Goal: Transaction & Acquisition: Register for event/course

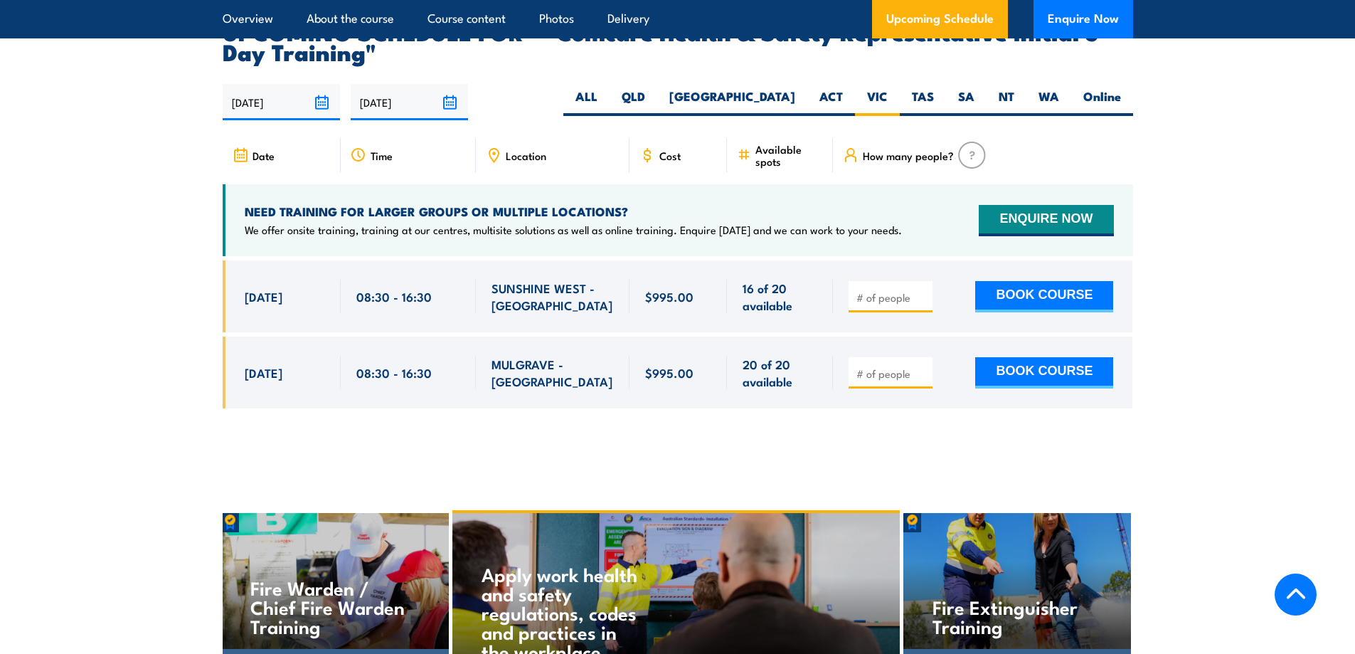
click at [885, 290] on input "number" at bounding box center [892, 297] width 71 height 14
click at [867, 290] on input "number" at bounding box center [892, 297] width 71 height 14
type input "3"
click at [1043, 281] on button "BOOK COURSE" at bounding box center [1045, 296] width 138 height 31
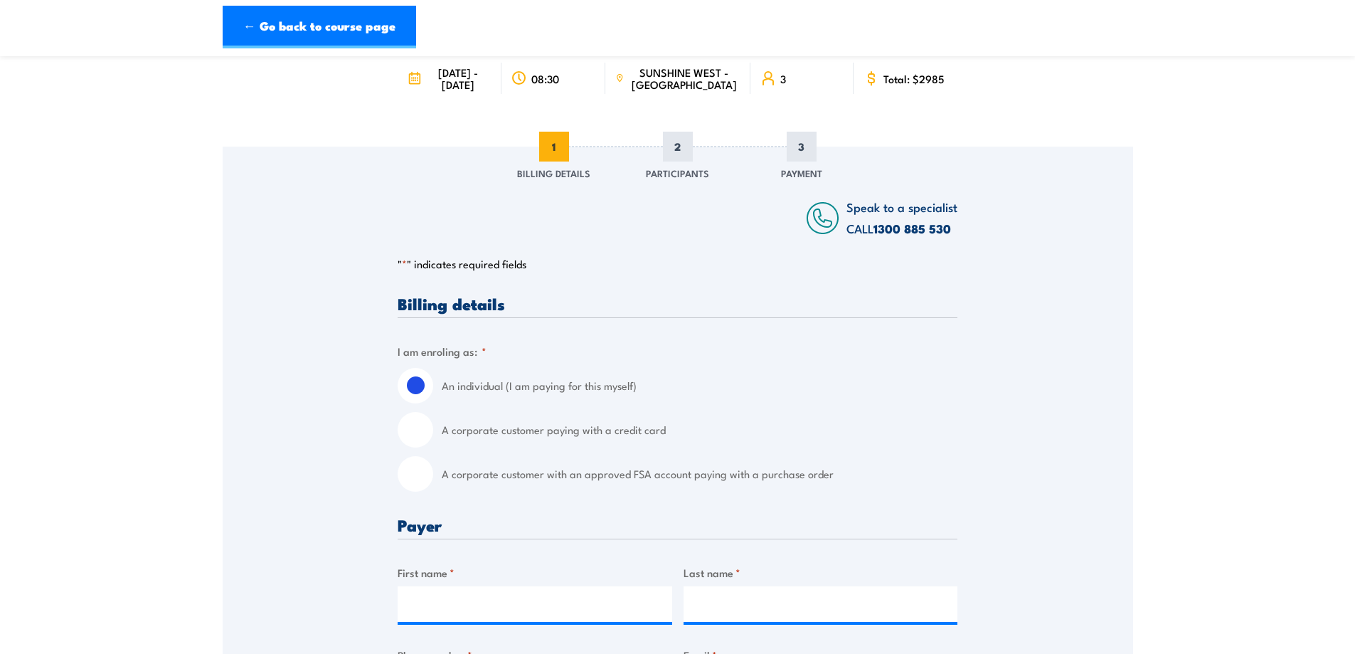
scroll to position [213, 0]
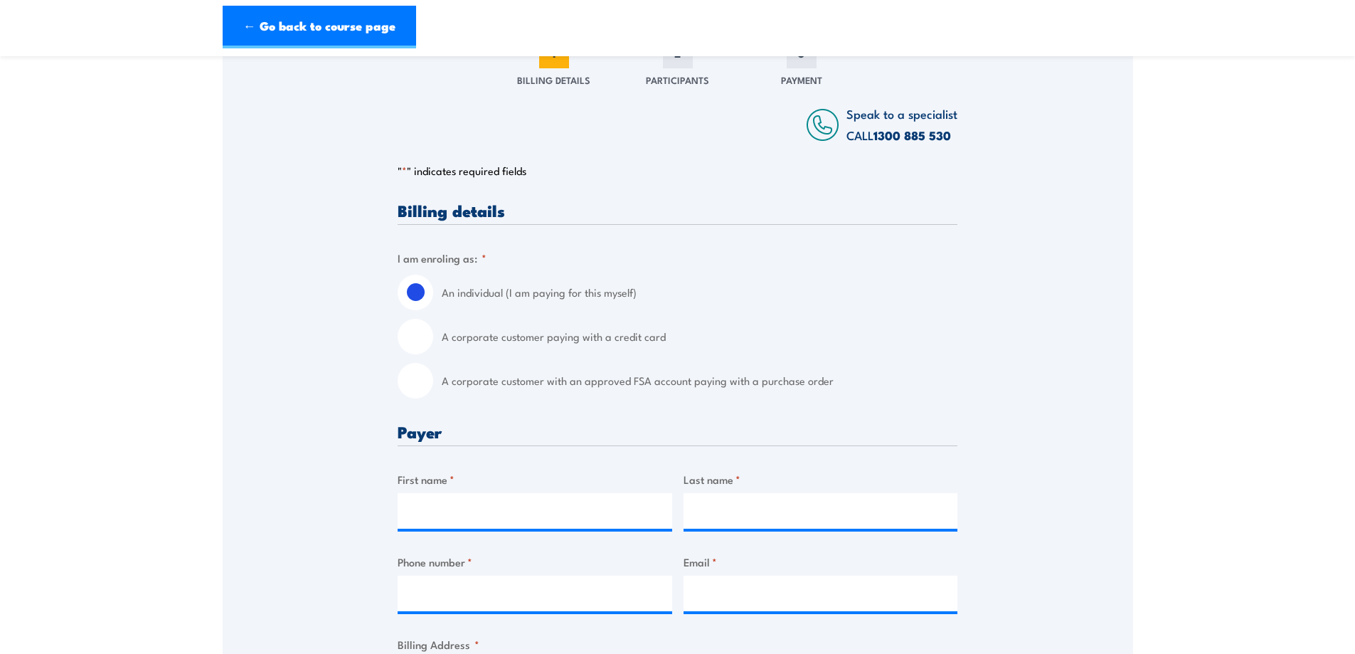
click at [413, 393] on input "A corporate customer with an approved FSA account paying with a purchase order" at bounding box center [416, 381] width 36 height 36
radio input "true"
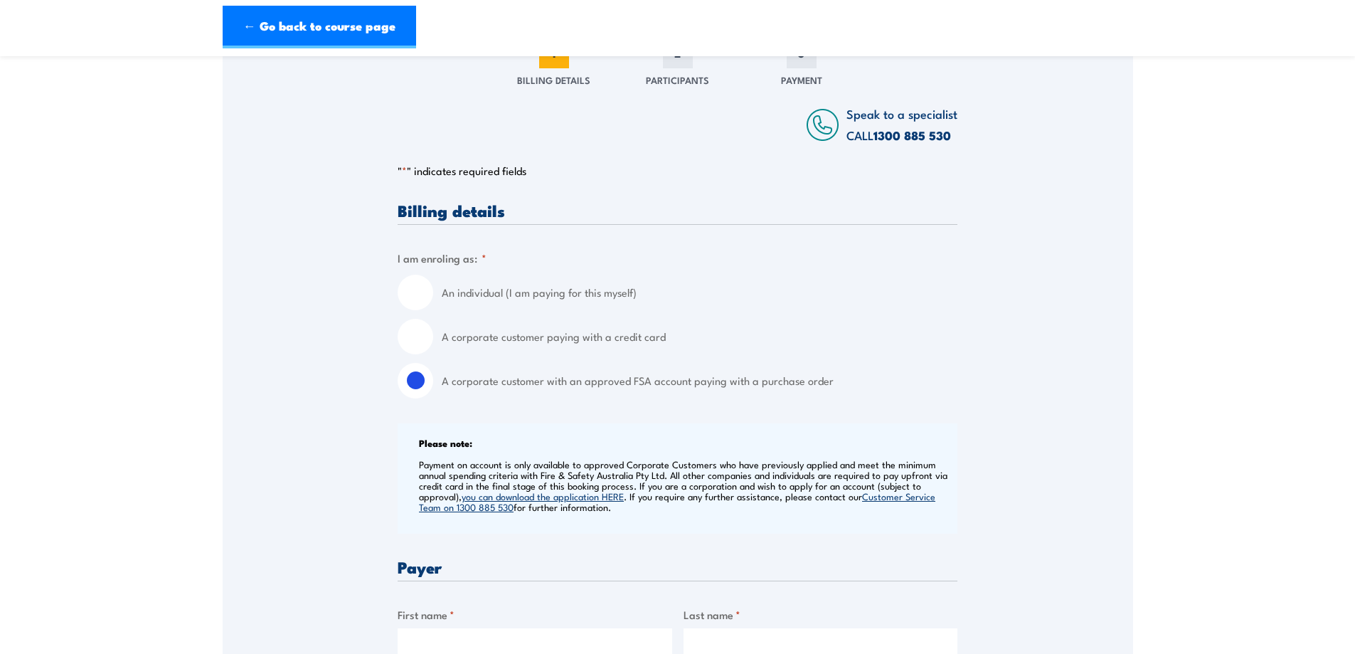
scroll to position [285, 0]
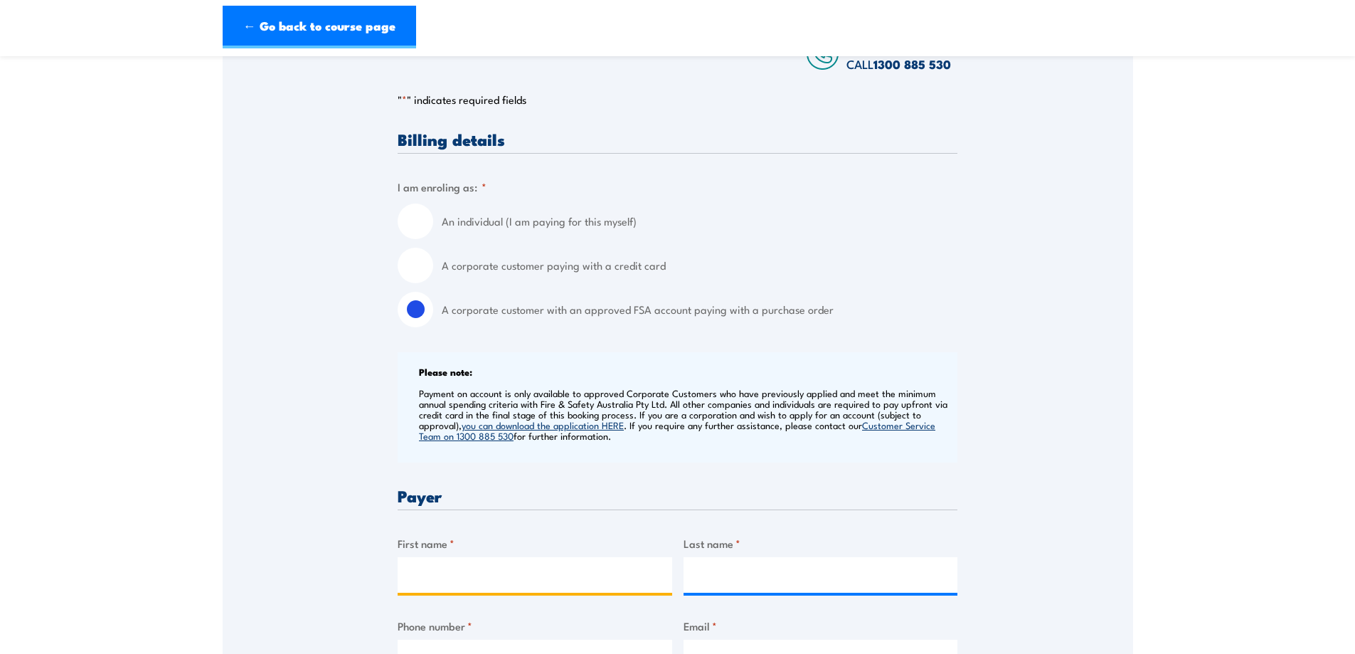
click at [437, 588] on input "First name *" at bounding box center [535, 575] width 275 height 36
type input "Paul"
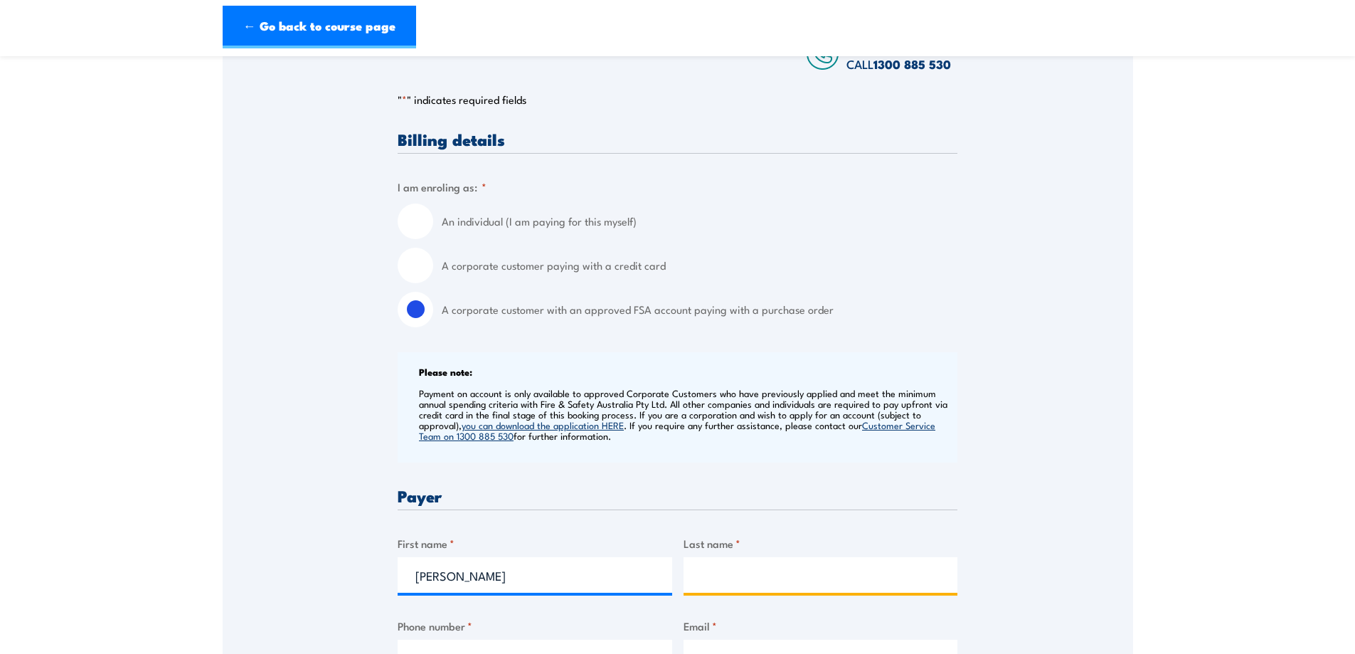
type input "Dickson"
type input "0405594647"
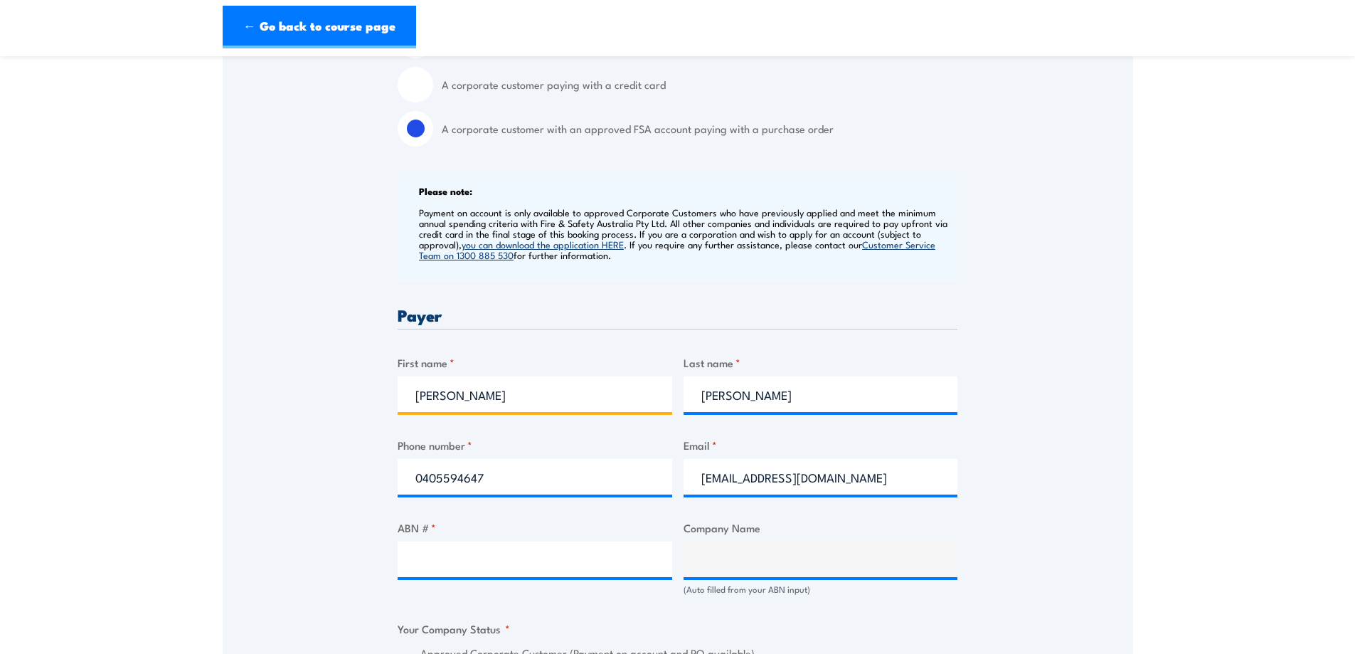
scroll to position [498, 0]
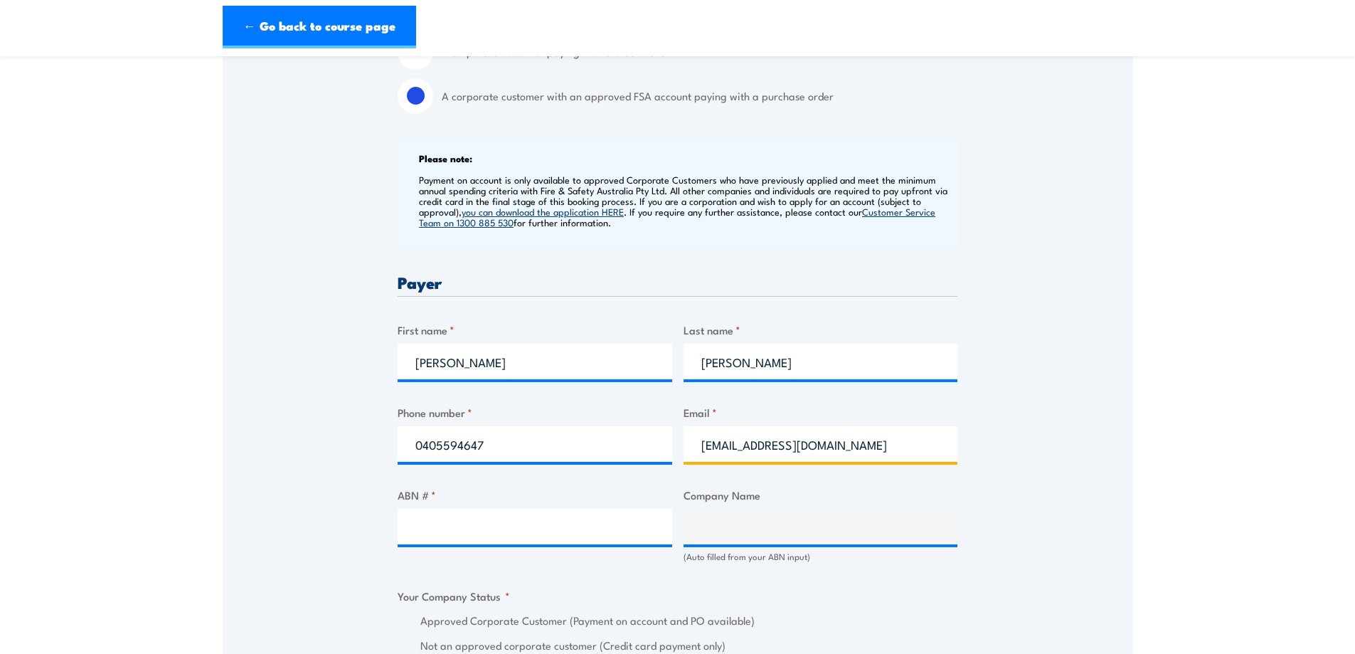
drag, startPoint x: 810, startPoint y: 460, endPoint x: 694, endPoint y: 479, distance: 117.6
click at [694, 479] on div "Billing details I am enroling as: * An individual (I am paying for this myself)…" at bounding box center [678, 641] width 560 height 1449
type input "paul_dickson@linfox.com"
click at [529, 544] on input "ABN # *" at bounding box center [535, 527] width 275 height 36
type input "47004718647"
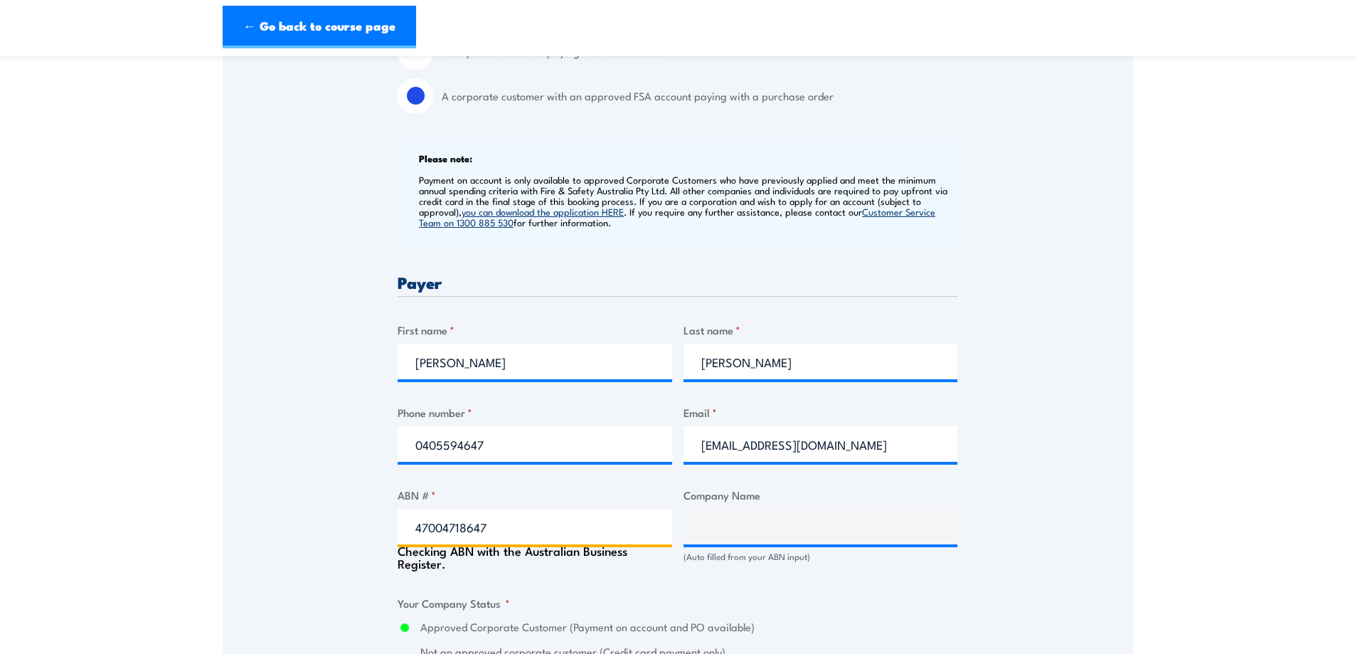
type input "LINFOX AUSTRALIA PTY LTD"
radio input "true"
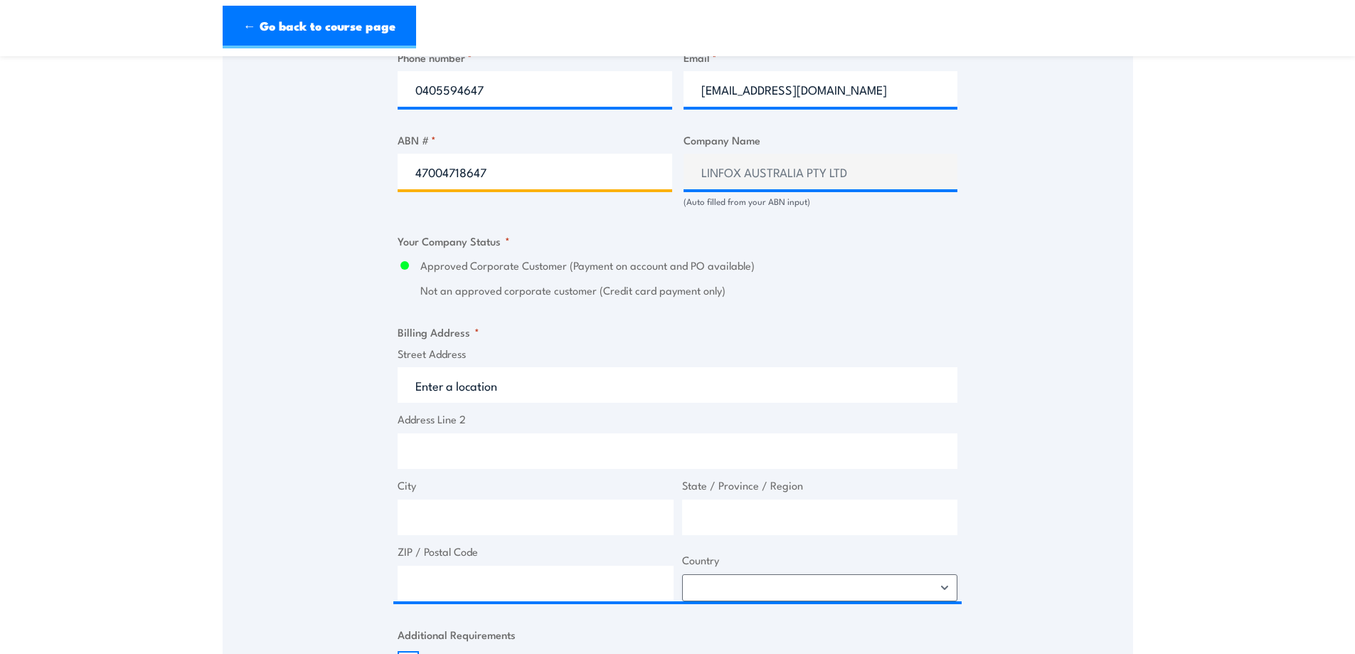
scroll to position [854, 0]
type input "47004718647"
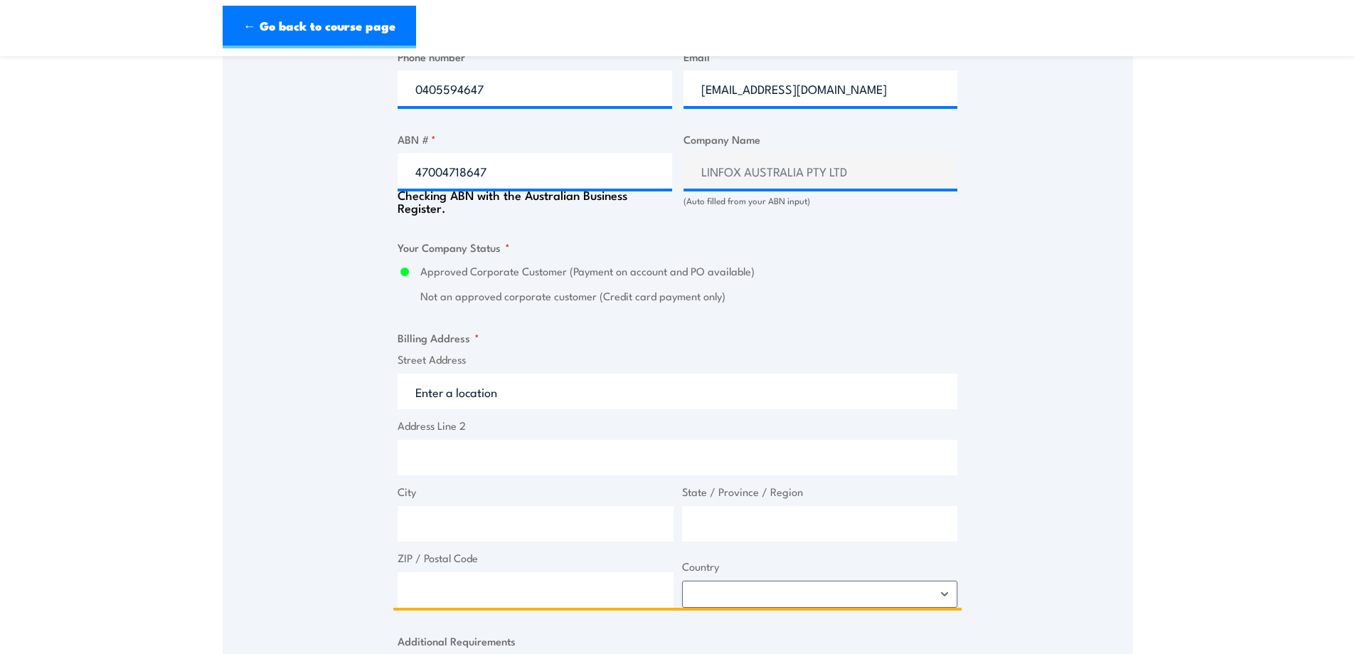
click at [508, 403] on input "Street Address" at bounding box center [678, 392] width 560 height 36
click at [507, 403] on input "Street Address" at bounding box center [678, 392] width 560 height 36
click at [504, 405] on input "Street Address" at bounding box center [678, 392] width 560 height 36
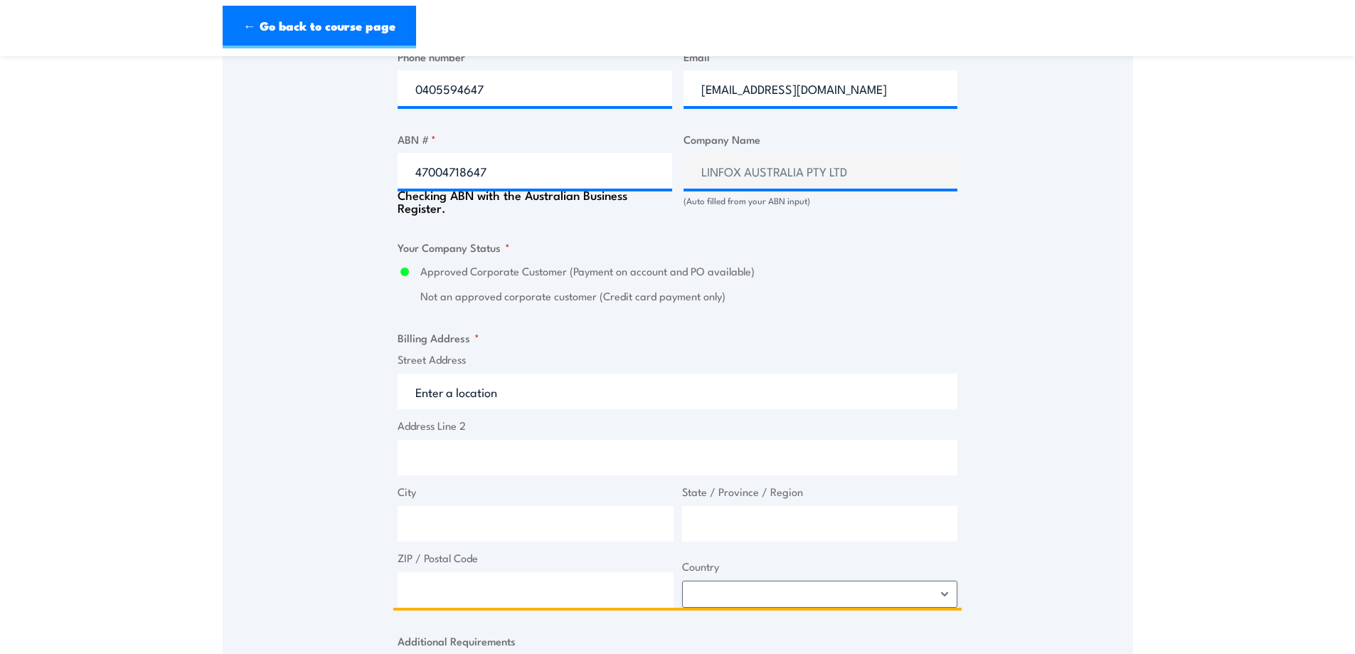
click at [504, 405] on input "Street Address" at bounding box center [678, 392] width 560 height 36
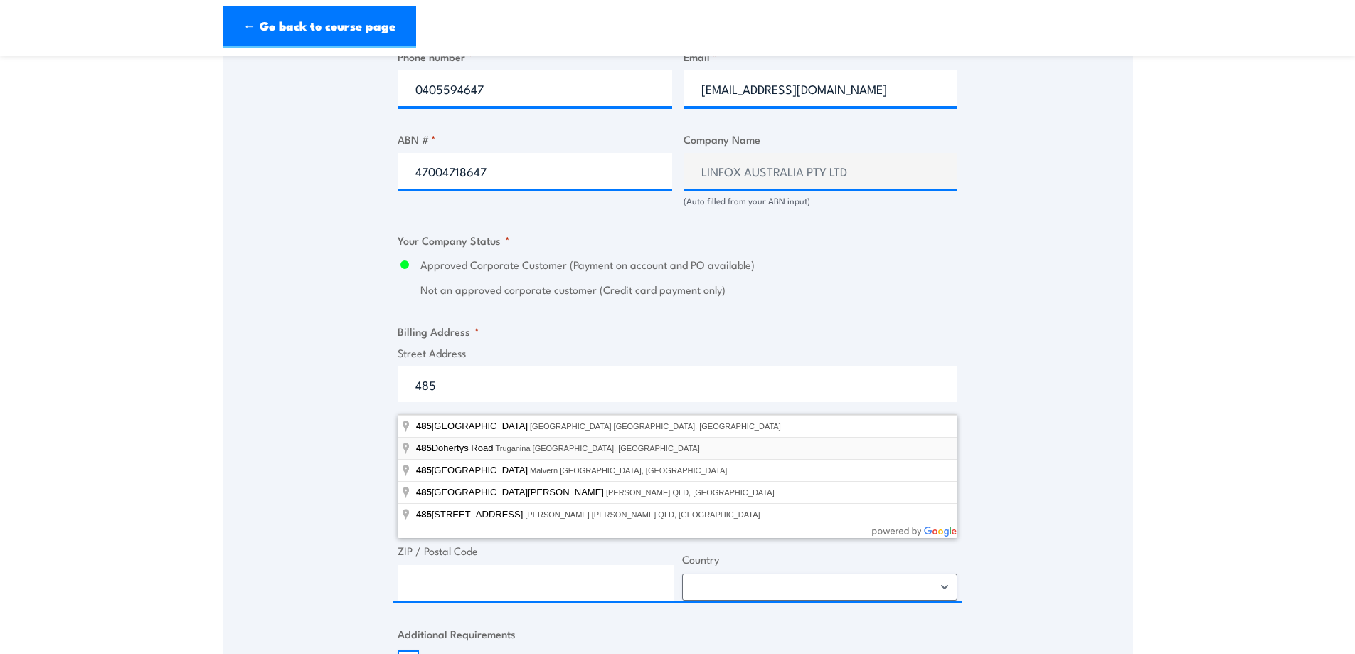
type input "485 Dohertys Road, Truganina VIC, Australia"
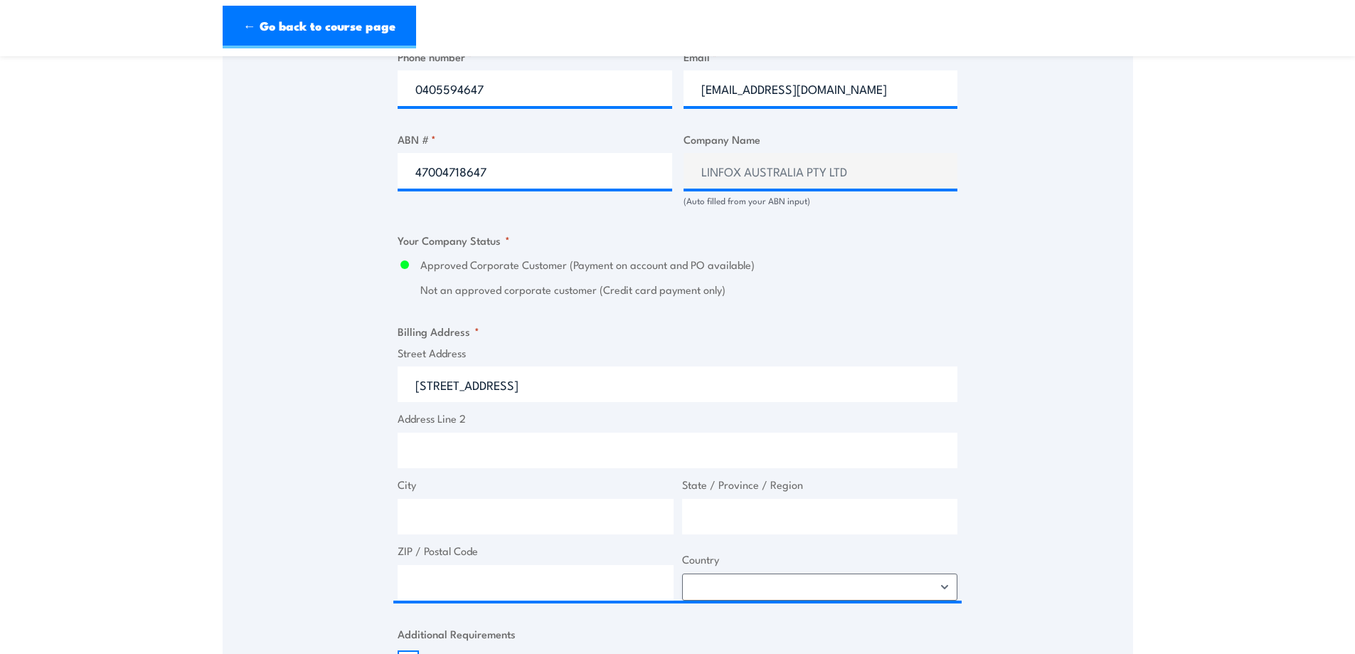
type input "485 Dohertys Rd"
type input "Truganina"
type input "Victoria"
type input "3029"
select select "Australia"
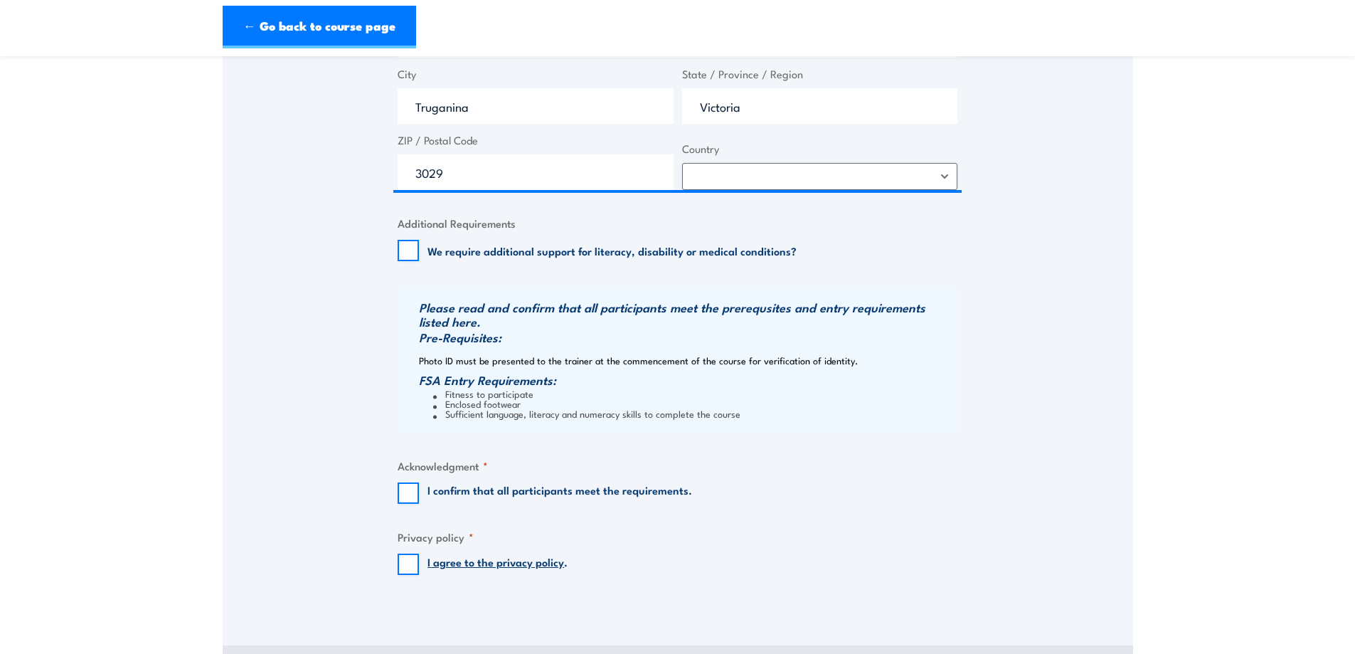
scroll to position [1281, 0]
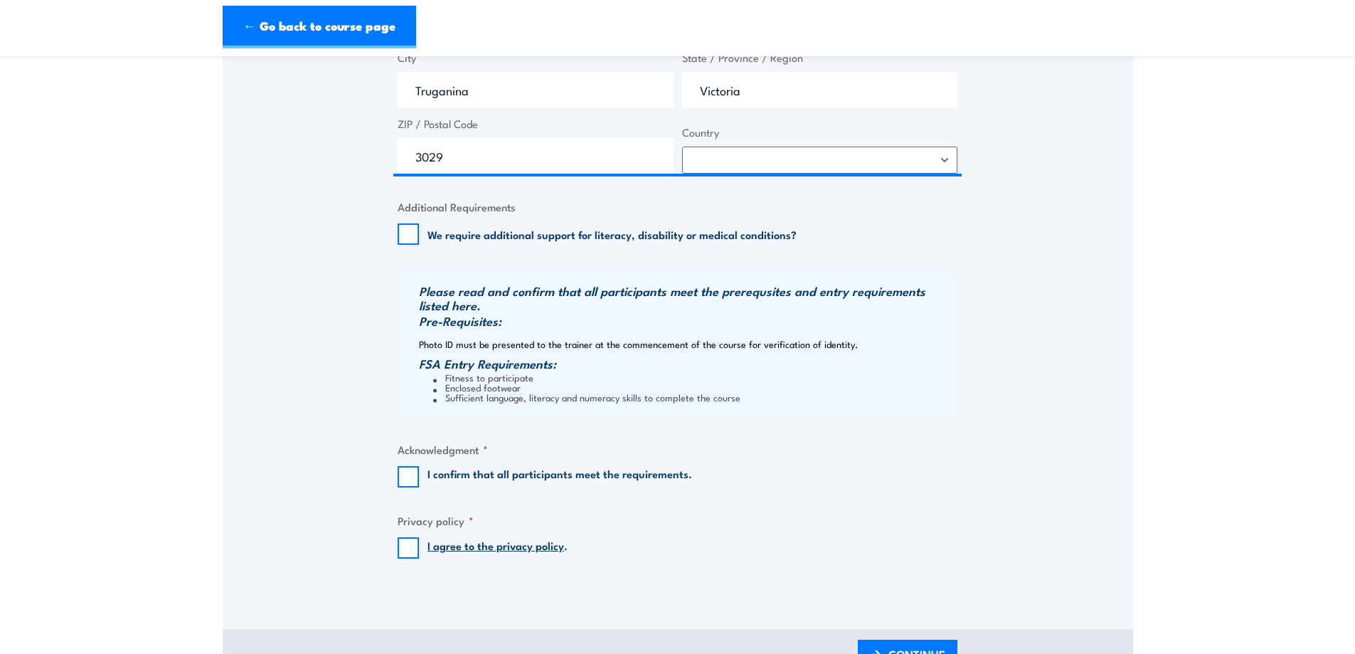
click at [406, 487] on input "I confirm that all participants meet the requirements." at bounding box center [408, 476] width 21 height 21
checkbox input "true"
click at [408, 559] on input "I agree to the privacy policy ." at bounding box center [408, 547] width 21 height 21
checkbox input "true"
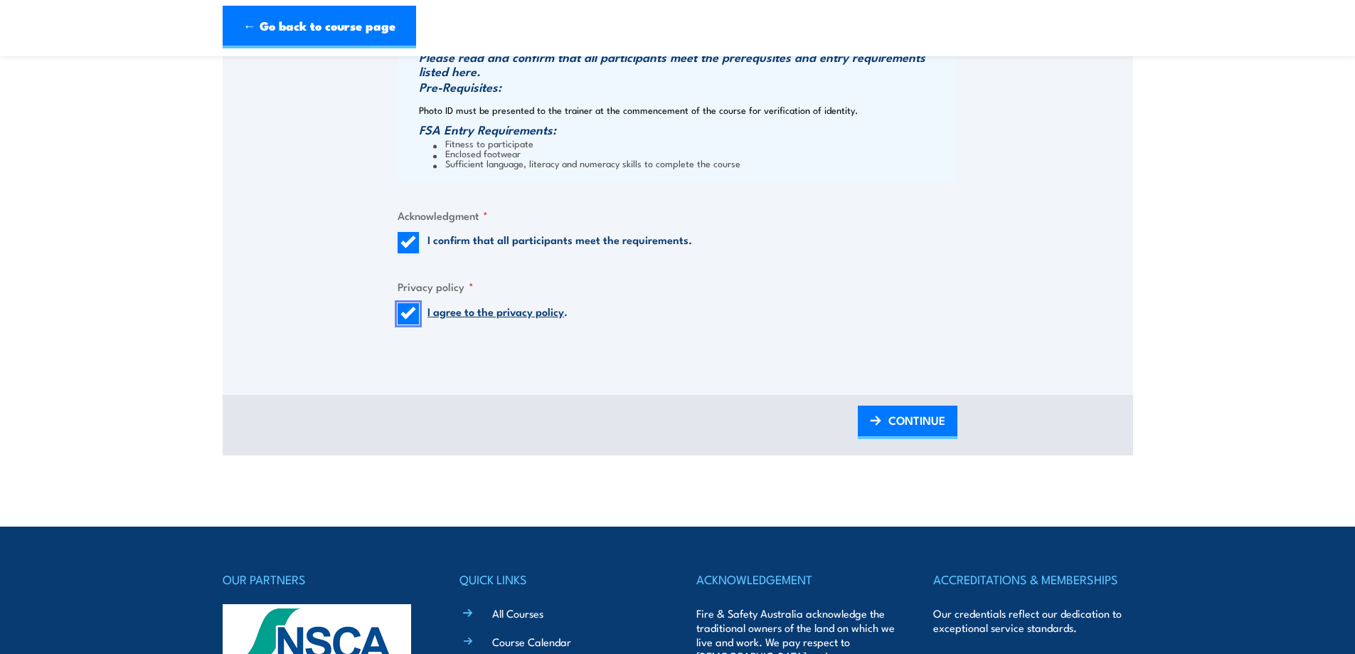
scroll to position [1565, 0]
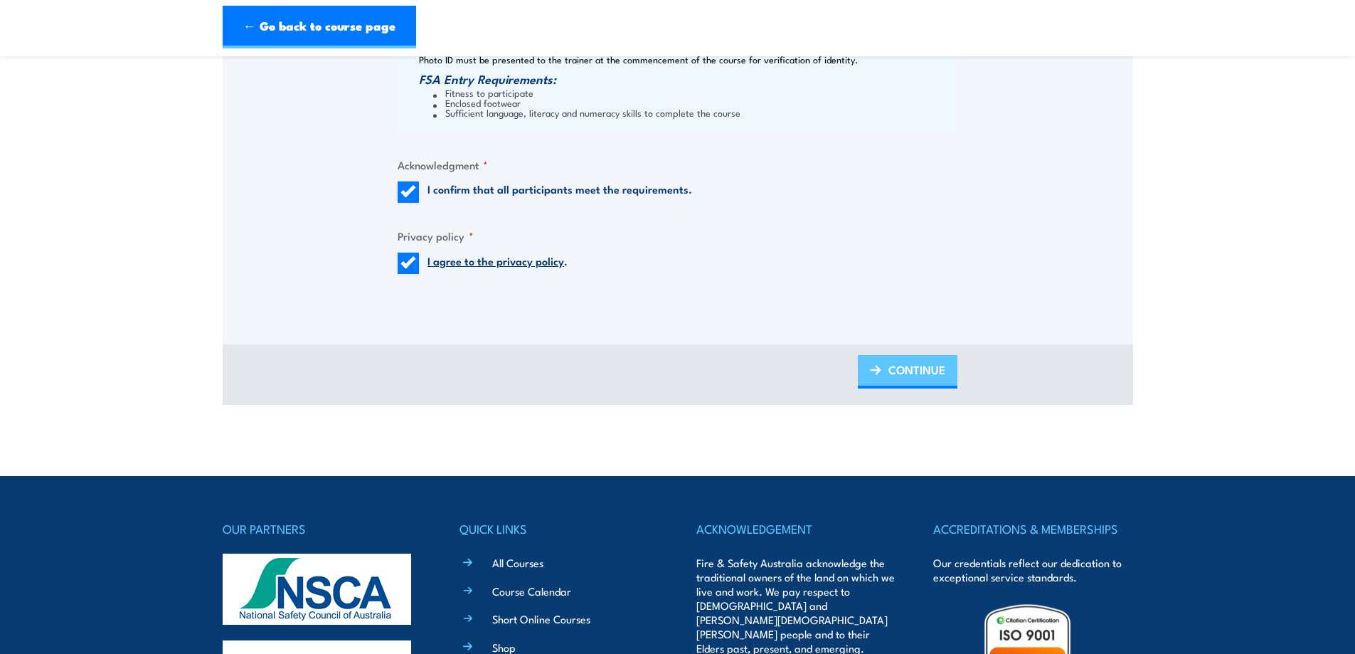
click at [907, 381] on span "CONTINUE" at bounding box center [917, 370] width 57 height 38
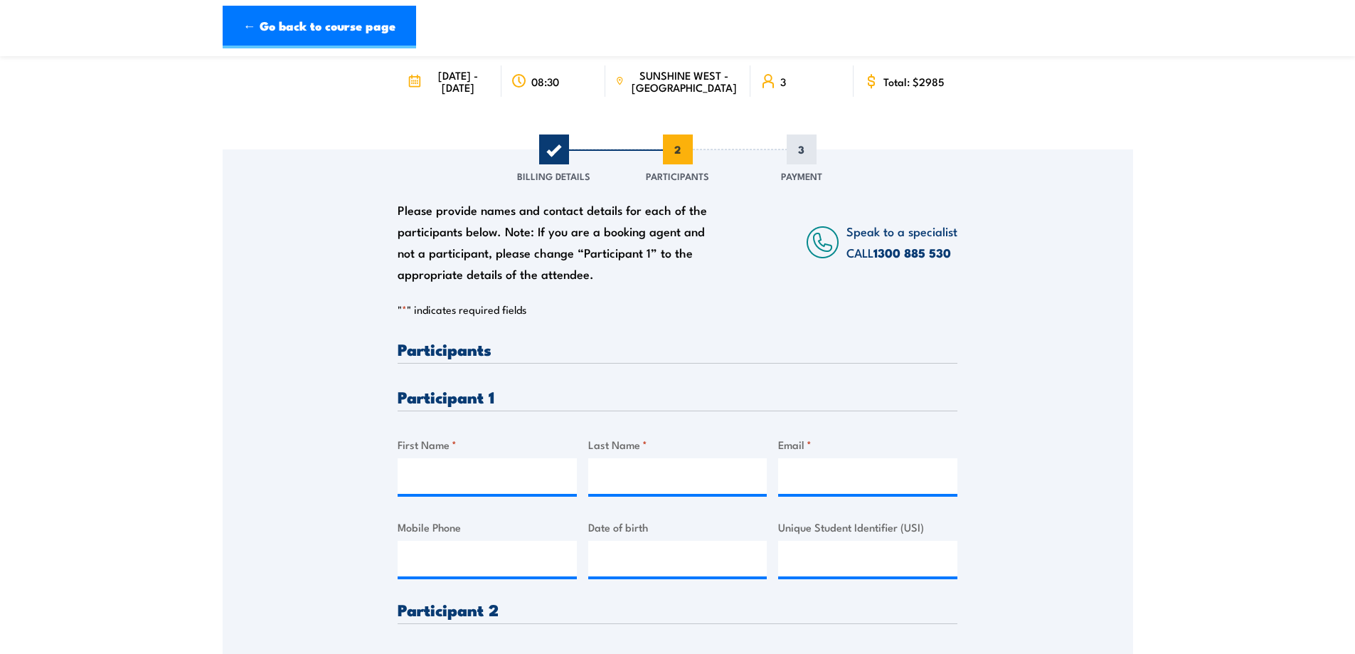
scroll to position [142, 0]
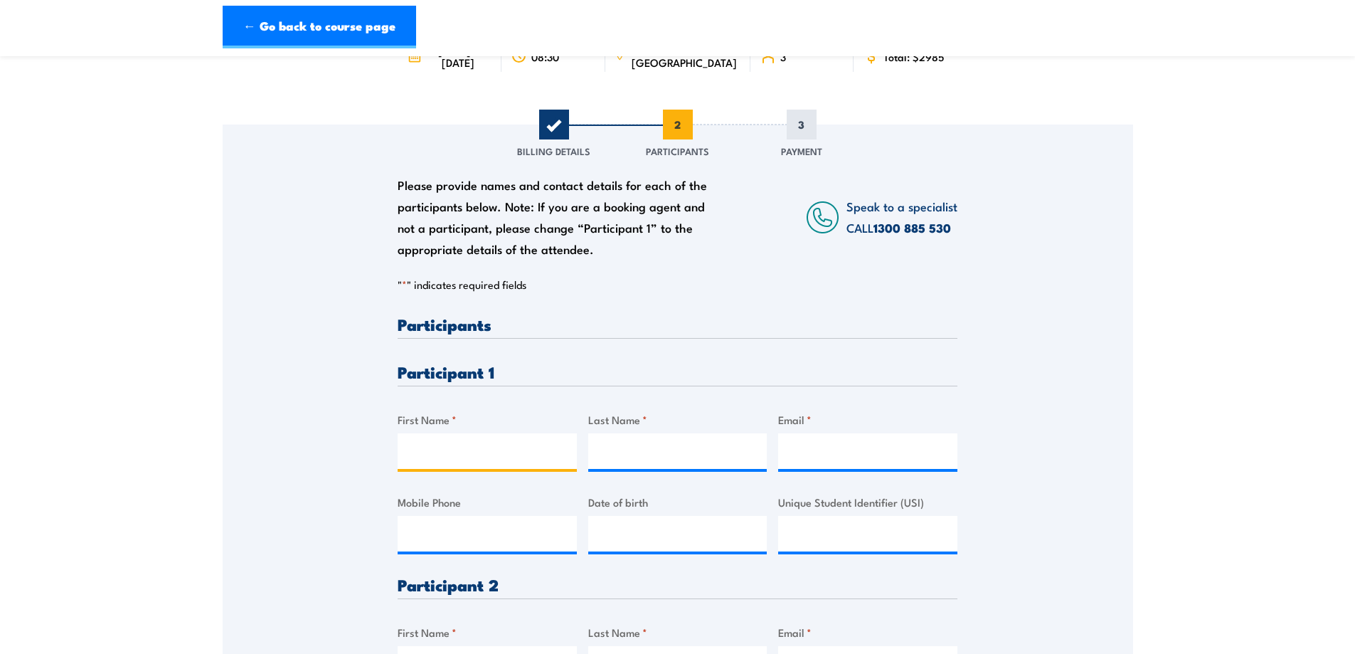
click at [450, 467] on input "First Name *" at bounding box center [487, 451] width 179 height 36
type input "Abdulmenen"
click at [660, 440] on div "Last Name *" at bounding box center [677, 440] width 179 height 58
click at [650, 469] on input "Last Name *" at bounding box center [677, 451] width 179 height 36
type input "Osman"
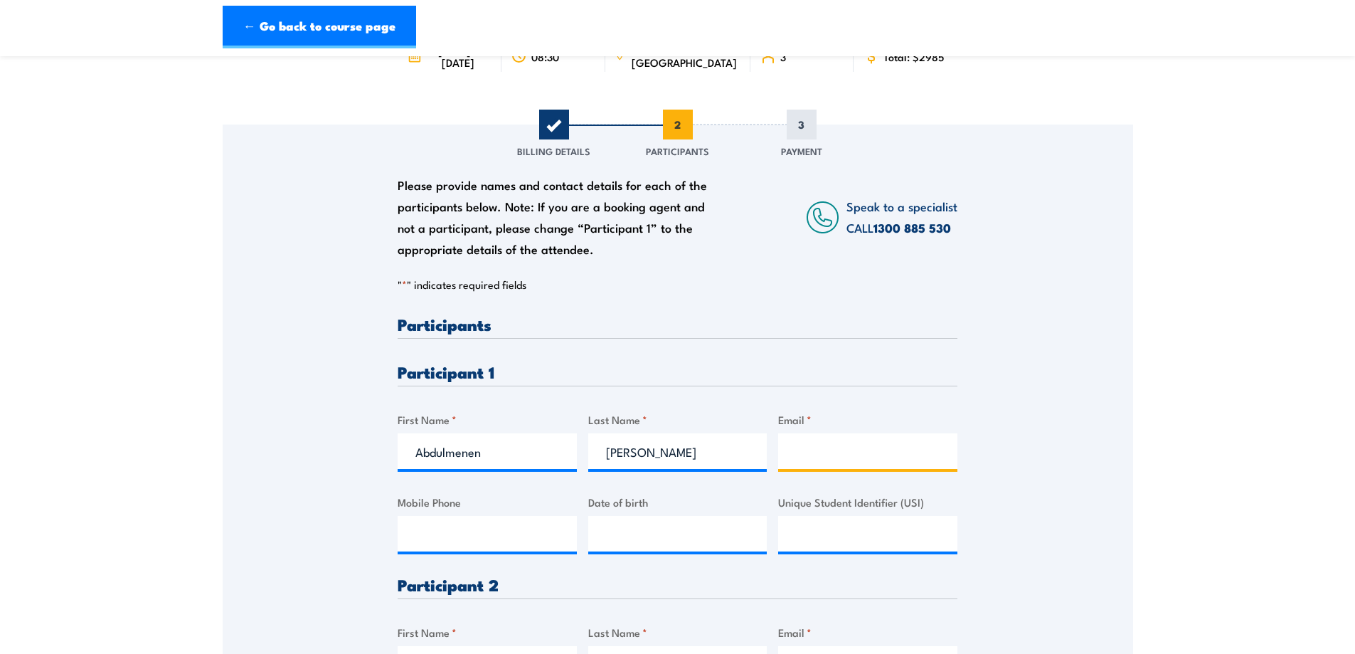
click at [823, 469] on input "Email *" at bounding box center [867, 451] width 179 height 36
type input "M"
click at [457, 551] on input "Mobile Phone" at bounding box center [487, 534] width 179 height 36
click at [808, 458] on input "Email *" at bounding box center [867, 451] width 179 height 36
paste input "MENAN032@GMAIL.COM"
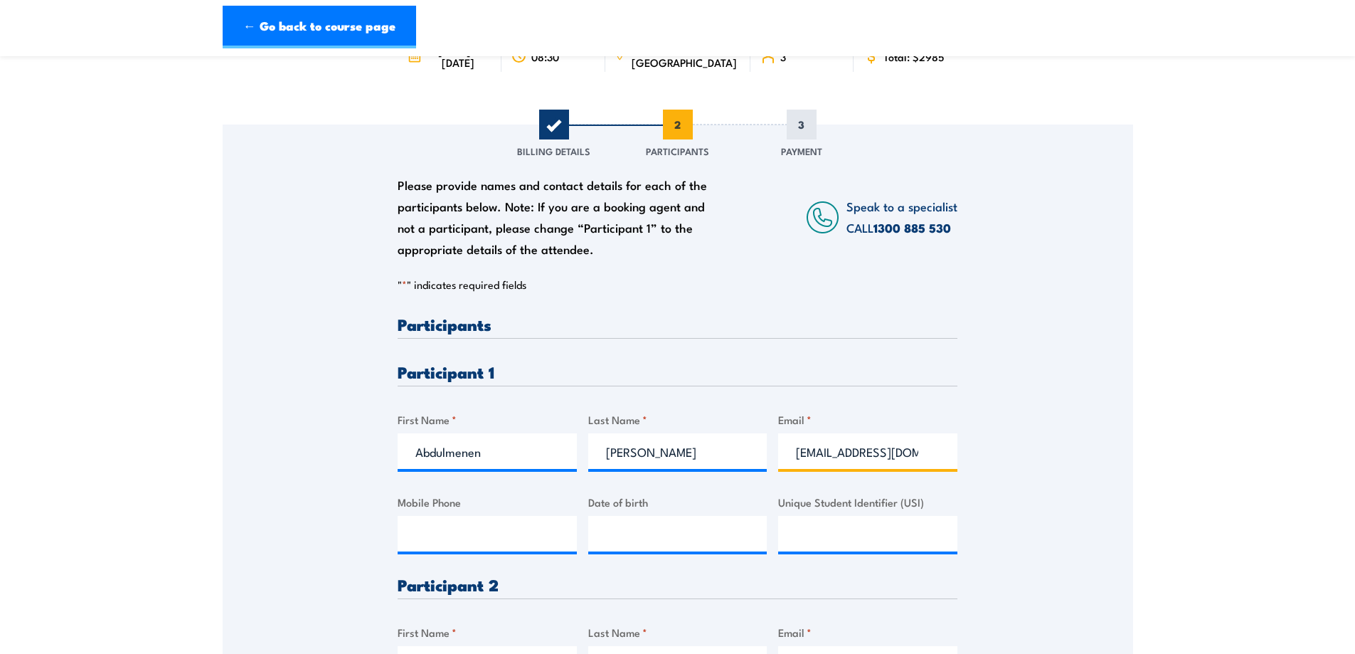
scroll to position [0, 16]
type input "MENAN032@GMAIL.COM"
click at [473, 551] on input "Mobile Phone" at bounding box center [487, 534] width 179 height 36
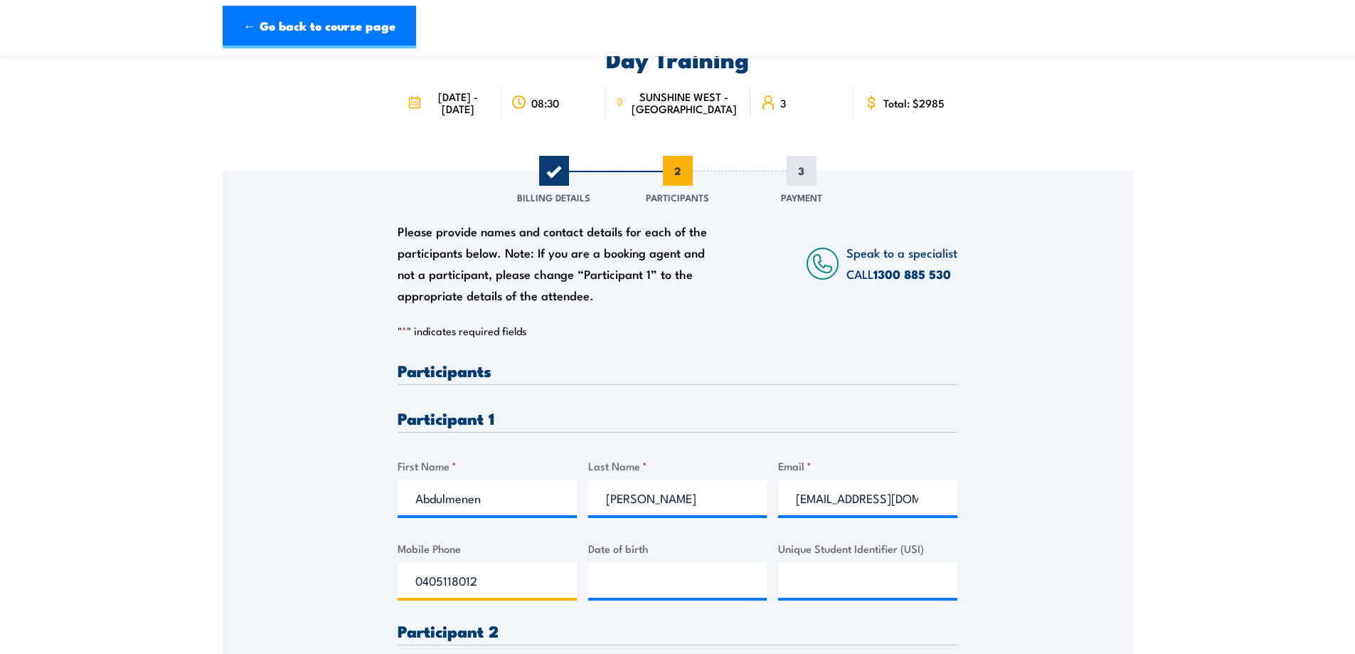
scroll to position [71, 0]
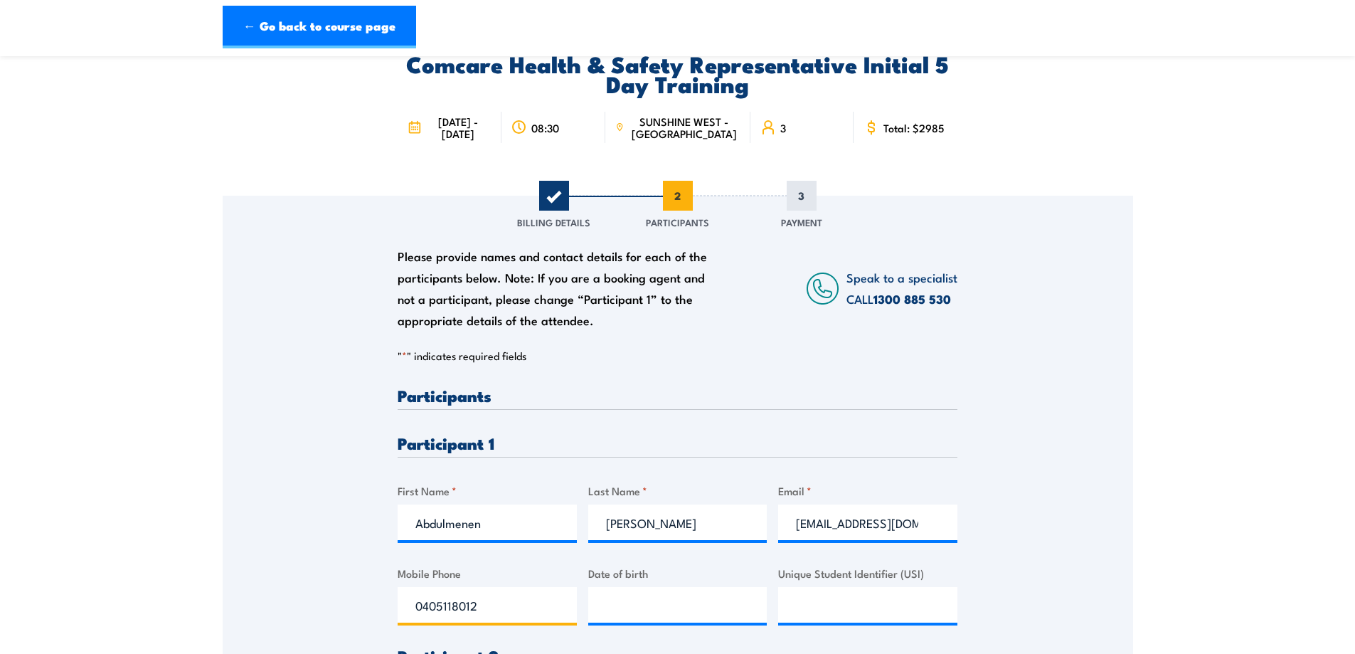
type input "0405118012"
click at [637, 607] on input "__/__/____" at bounding box center [677, 605] width 179 height 36
type input "20/01/1994"
click at [852, 613] on input "Unique Student Identifier (USI)" at bounding box center [867, 605] width 179 height 36
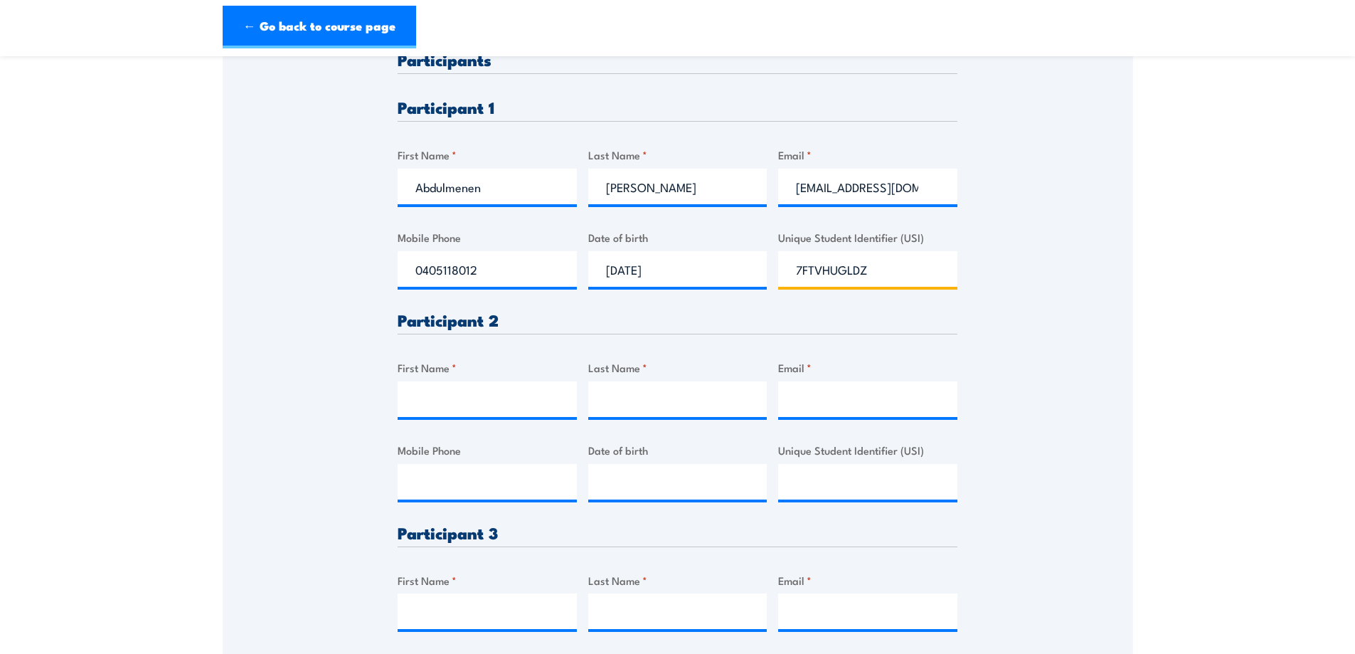
scroll to position [427, 0]
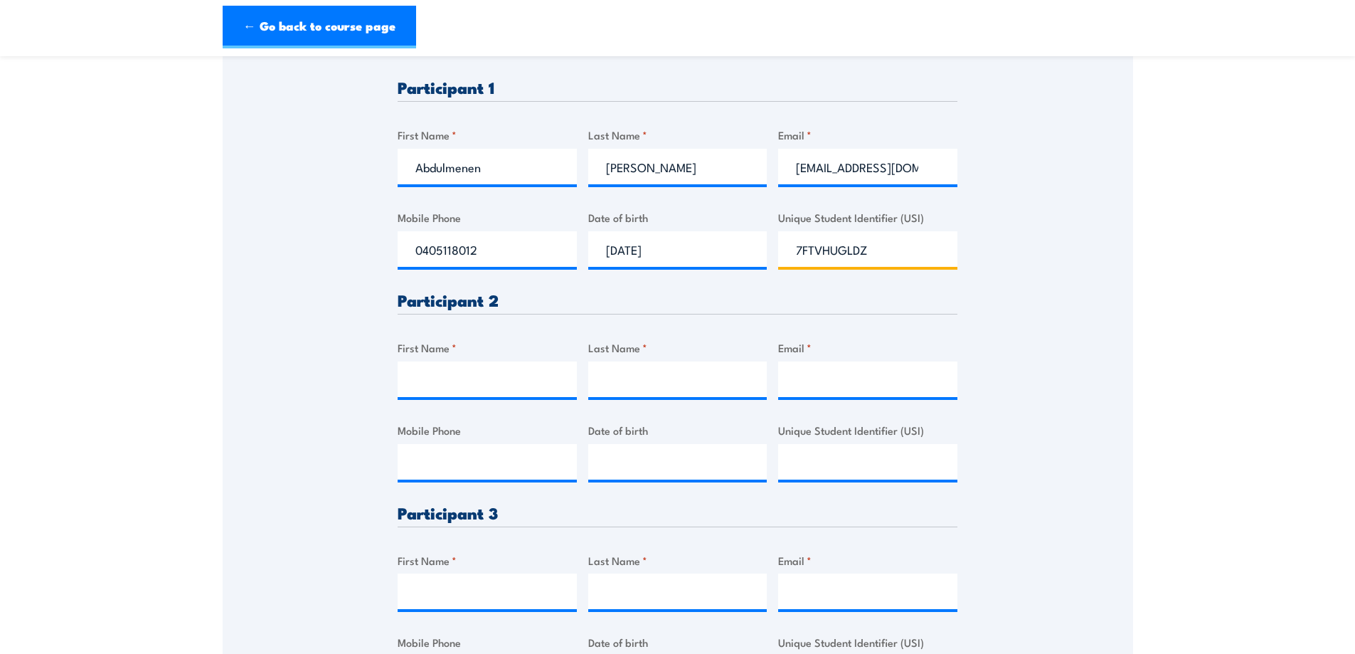
type input "7FTVHUGLDZ"
click at [426, 388] on input "First Name *" at bounding box center [487, 379] width 179 height 36
type input "Yohannes"
click at [622, 397] on input "Last Name *" at bounding box center [677, 379] width 179 height 36
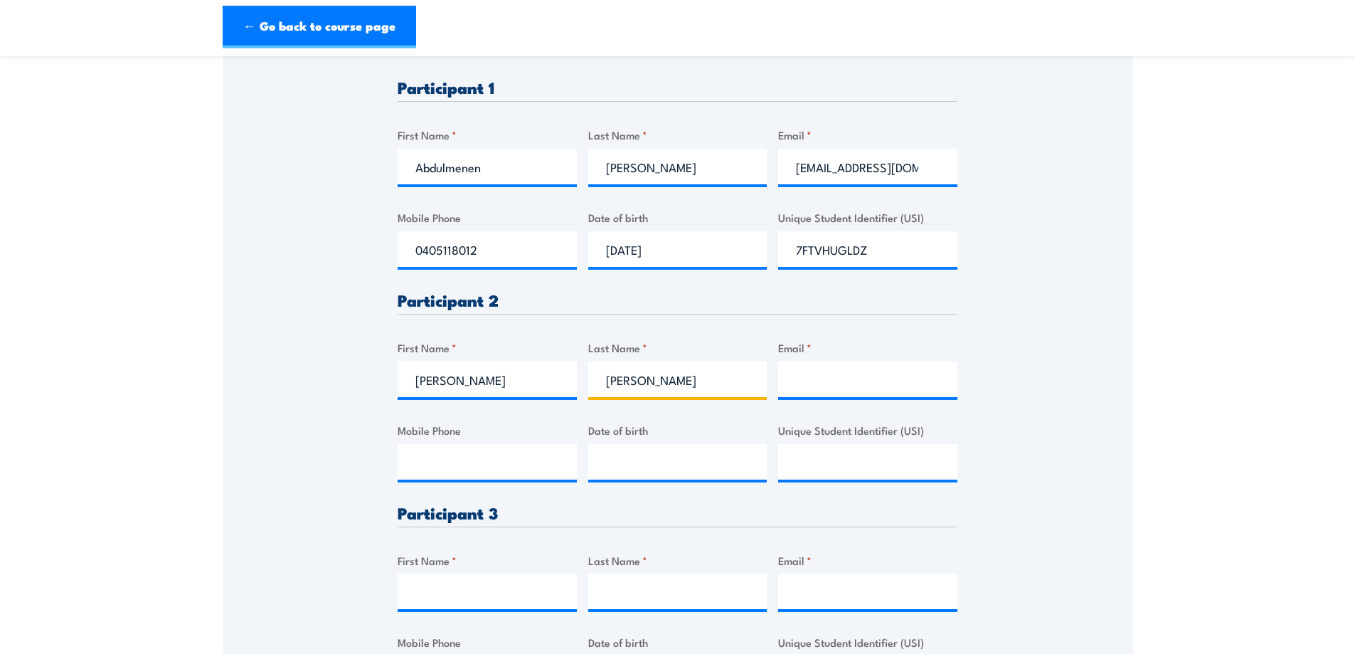
type input "Beyene"
click at [816, 397] on input "Email *" at bounding box center [867, 379] width 179 height 36
paste input "YOHANNESHADUSH123@YAHOO.COM"
type input "YOHANNESHADUSH123@YAHOO.COM"
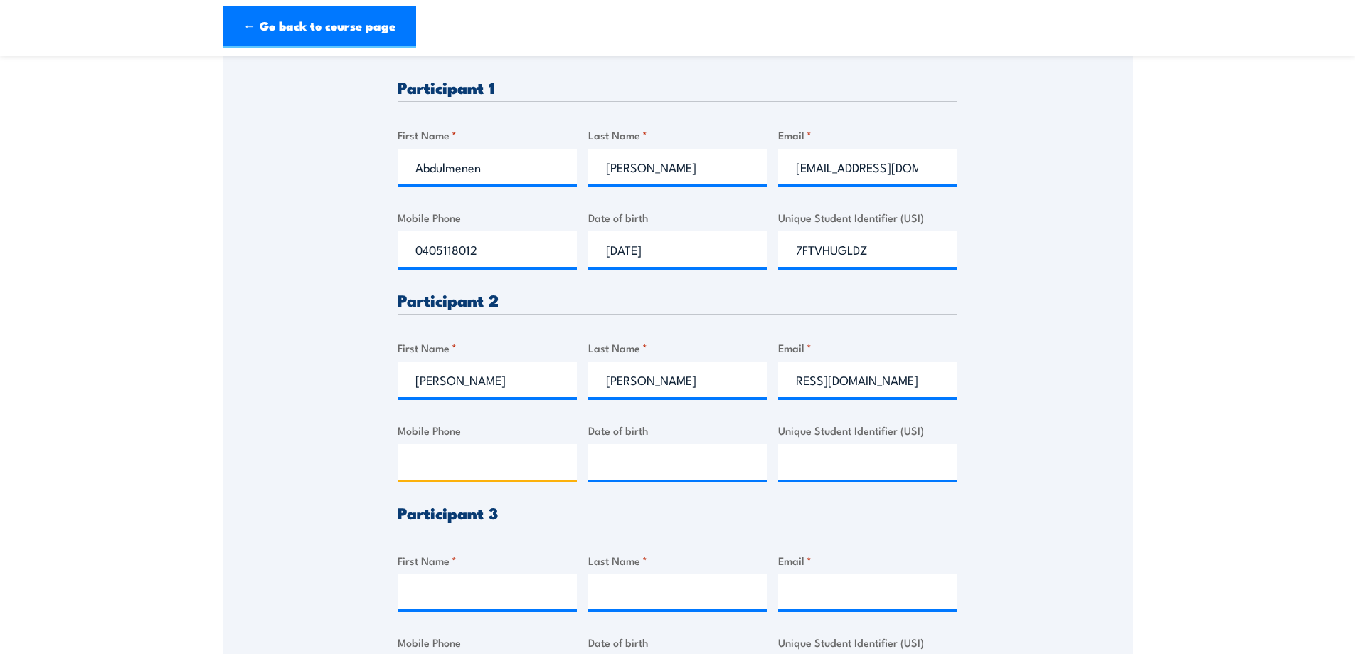
scroll to position [0, 0]
click at [483, 472] on input "Mobile Phone" at bounding box center [487, 462] width 179 height 36
type input "0481365028"
click at [606, 476] on input "__/__/____" at bounding box center [677, 462] width 179 height 36
type input "10/03/1991"
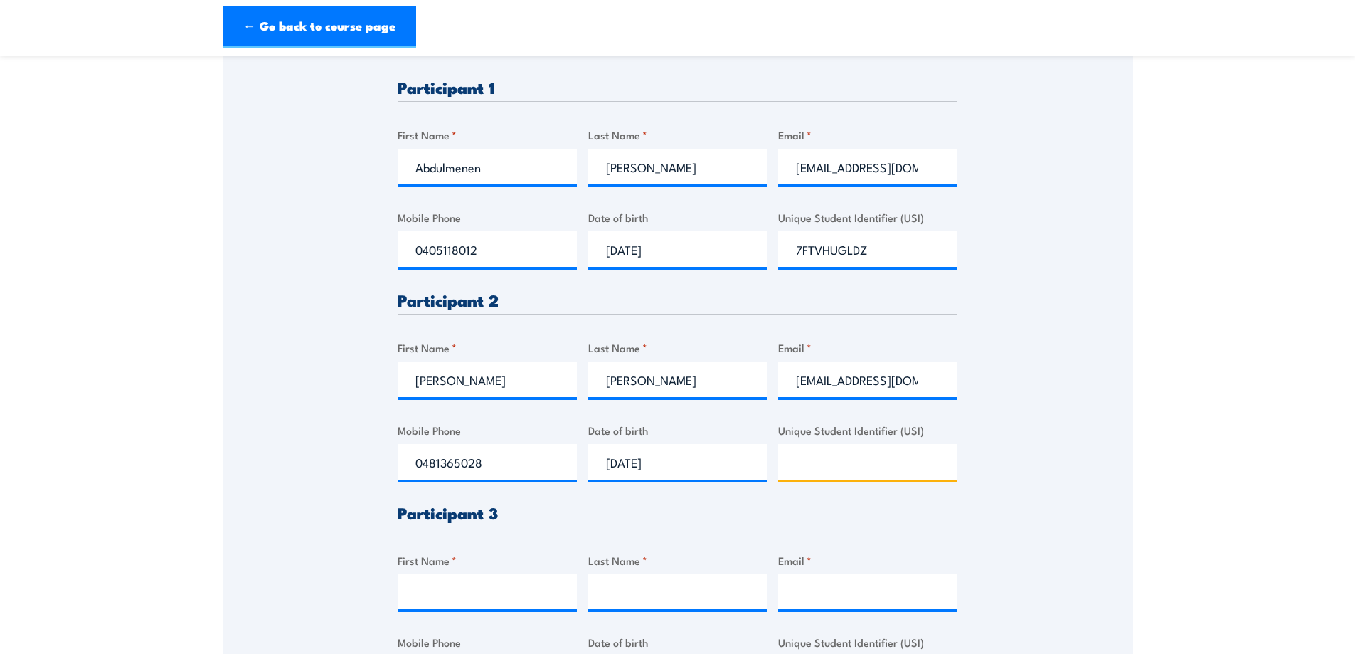
click at [848, 480] on input "Unique Student Identifier (USI)" at bounding box center [867, 462] width 179 height 36
type input "B2EZJKH8H5"
click at [499, 606] on input "First Name *" at bounding box center [487, 591] width 179 height 36
type input "Ahmed"
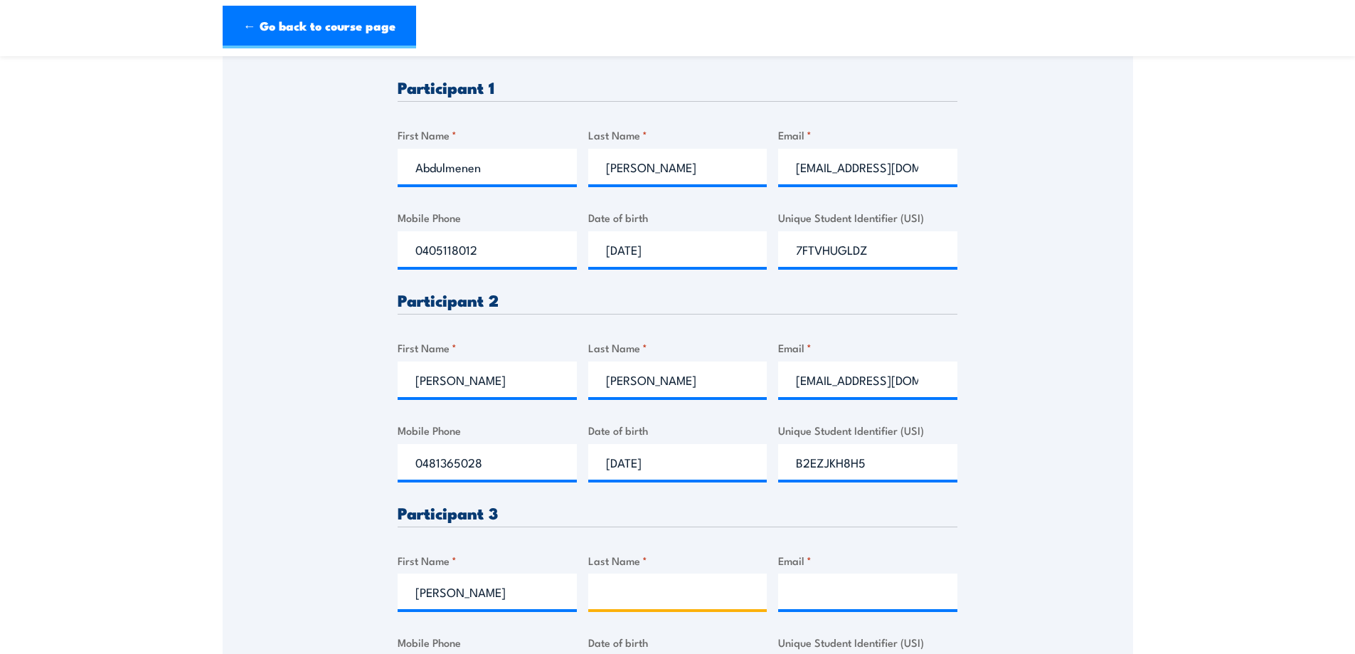
click at [684, 591] on input "Last Name *" at bounding box center [677, 591] width 179 height 36
type input "H"
type input "Khatab"
click at [874, 609] on input "Email *" at bounding box center [867, 591] width 179 height 36
paste input "HI200X@HOTMAIL.COM"
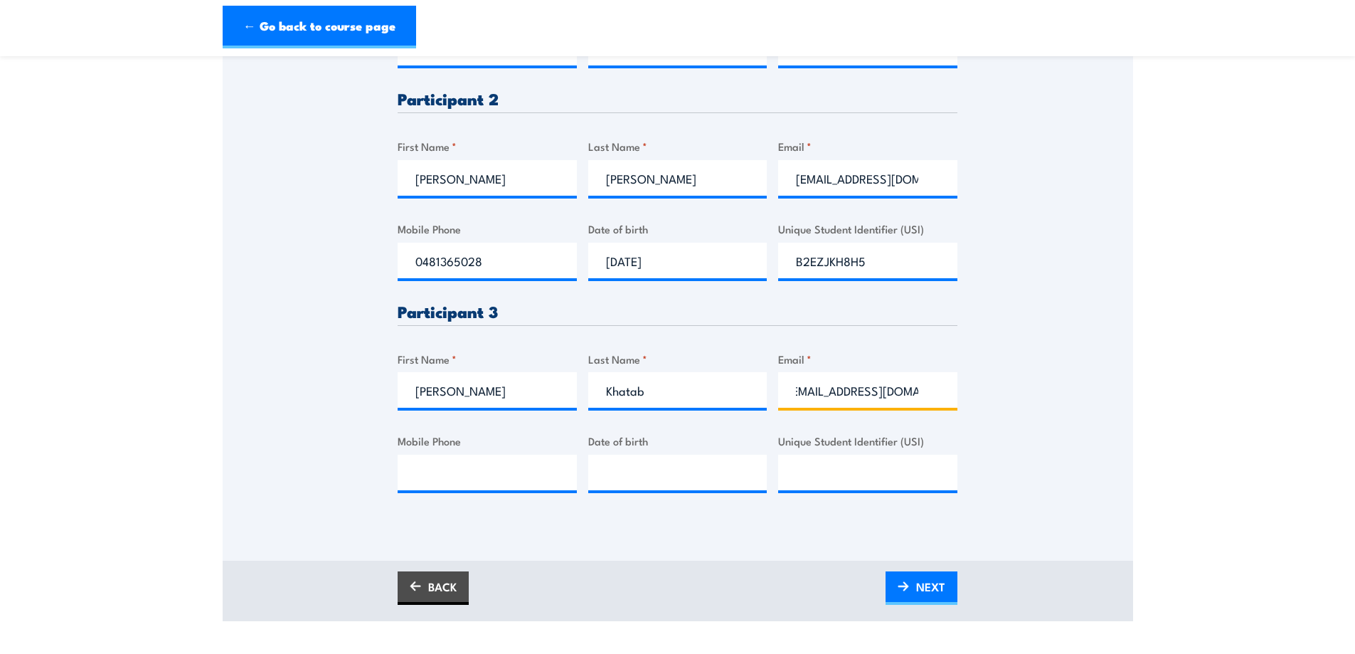
scroll to position [640, 0]
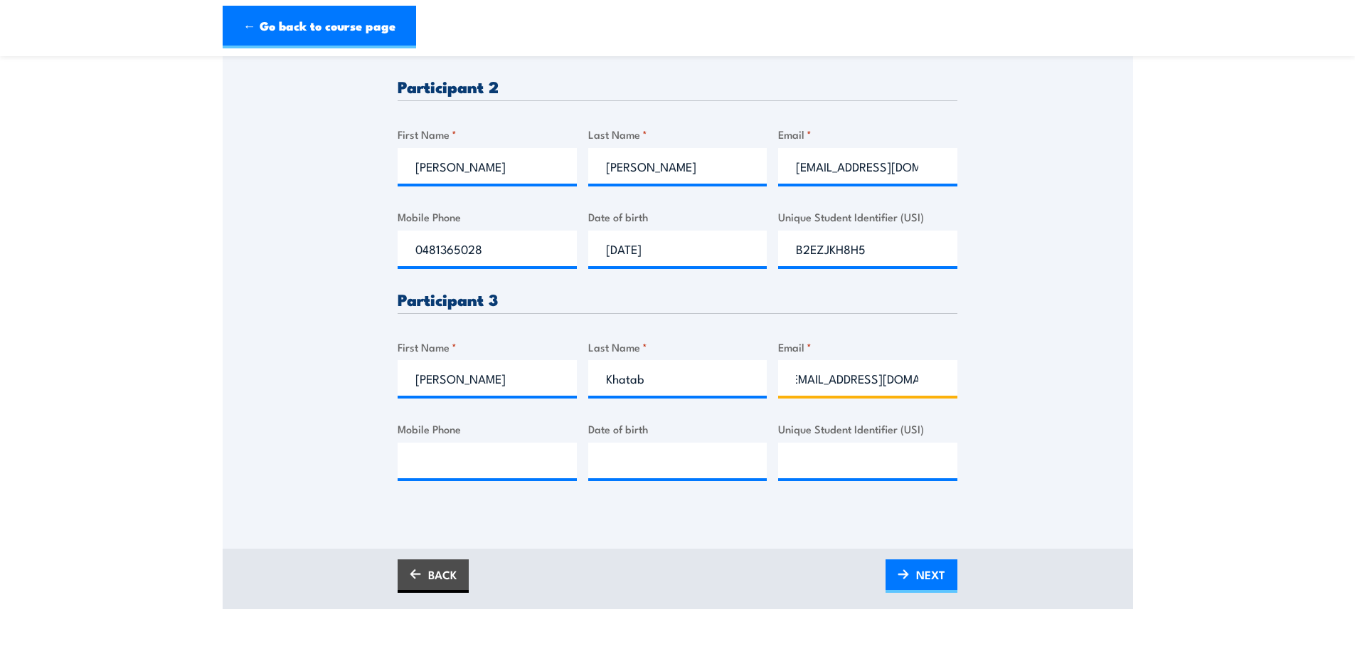
type input "HI200X@HOTMAIL.COM"
click at [420, 467] on input "Mobile Phone" at bounding box center [487, 461] width 179 height 36
click at [831, 467] on input "Unique Student Identifier (USI)" at bounding box center [867, 461] width 179 height 36
type input "28P5NHEUVD"
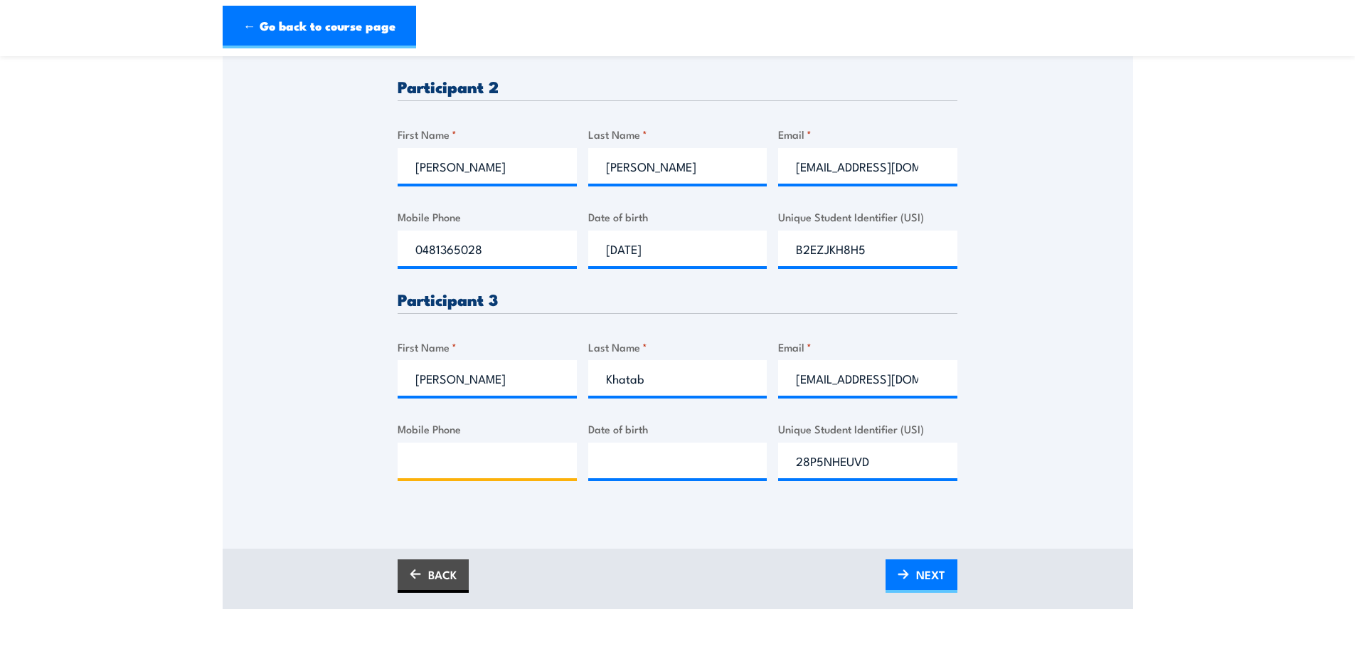
click at [507, 478] on input "Mobile Phone" at bounding box center [487, 461] width 179 height 36
click at [473, 472] on input "Mobile Phone" at bounding box center [487, 461] width 179 height 36
paste input "0413752726"
type input "0413752726"
drag, startPoint x: 687, startPoint y: 469, endPoint x: 676, endPoint y: 475, distance: 12.4
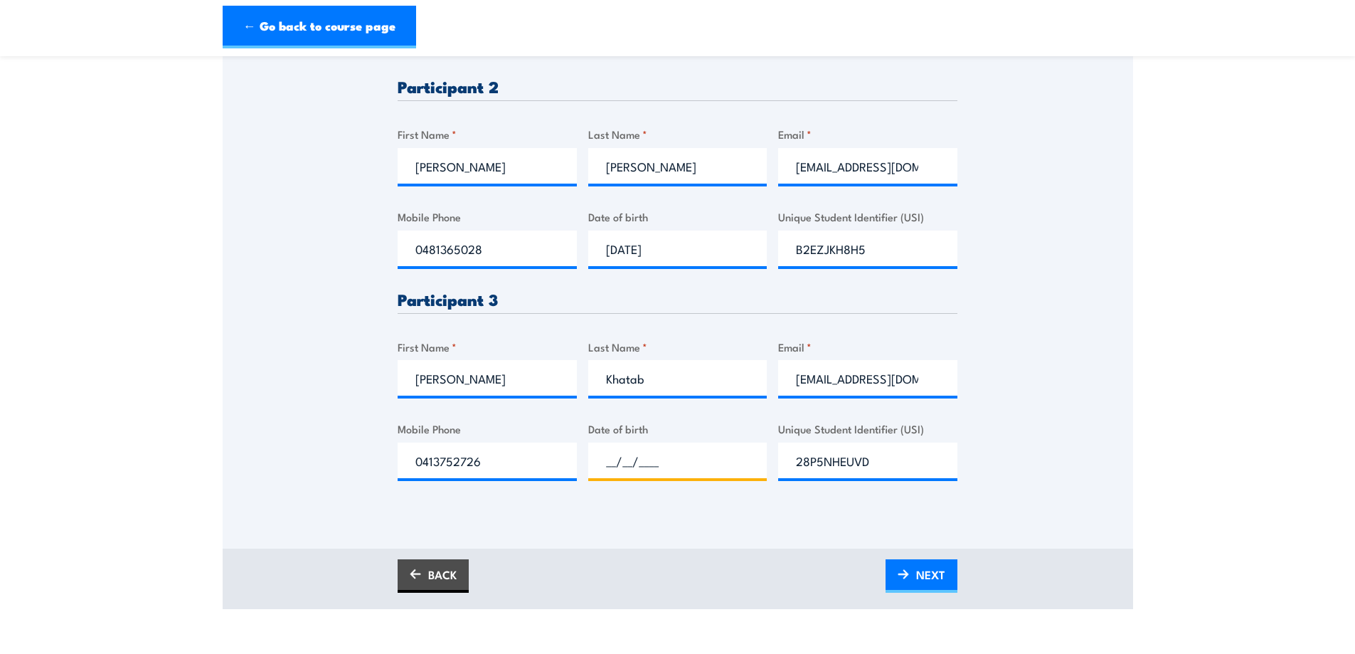
click at [680, 472] on input "__/__/____" at bounding box center [677, 461] width 179 height 36
drag, startPoint x: 588, startPoint y: 470, endPoint x: 598, endPoint y: 472, distance: 10.1
click at [589, 470] on input "__/__/____" at bounding box center [677, 461] width 179 height 36
type input "01/01/1972"
click at [1022, 438] on div "Please provide names and contact details for each of the participants below. No…" at bounding box center [678, 67] width 911 height 882
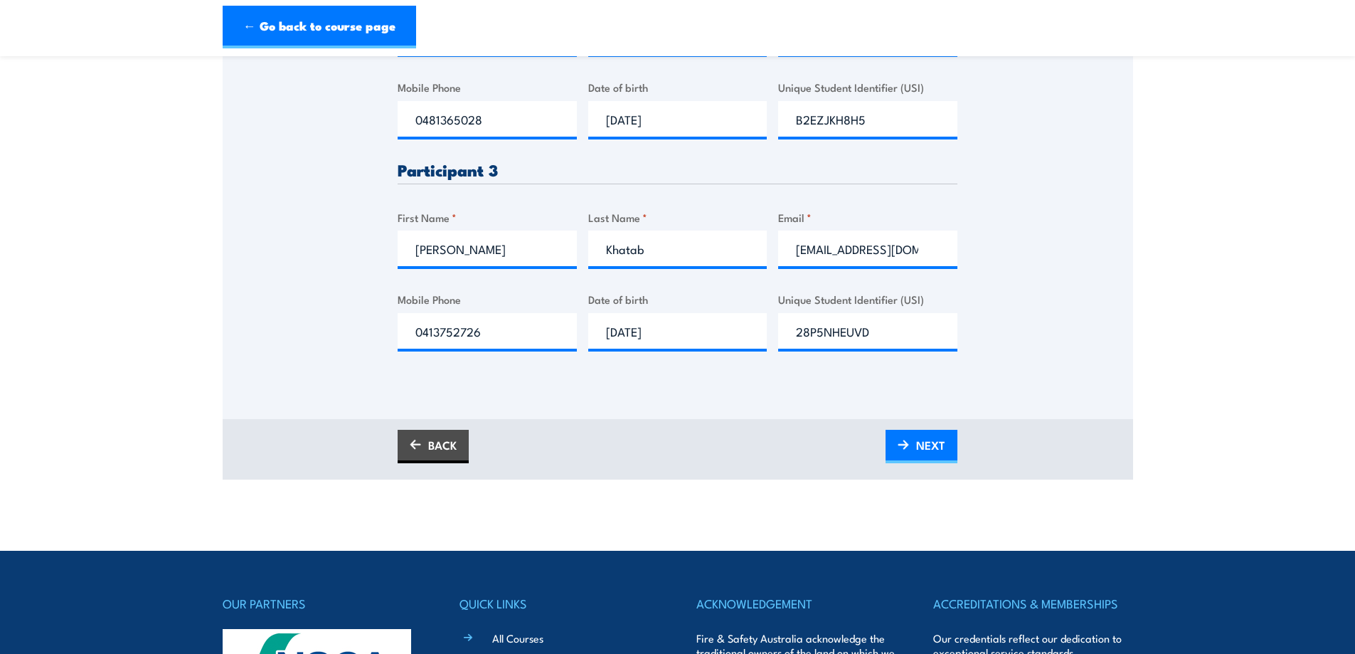
scroll to position [783, 0]
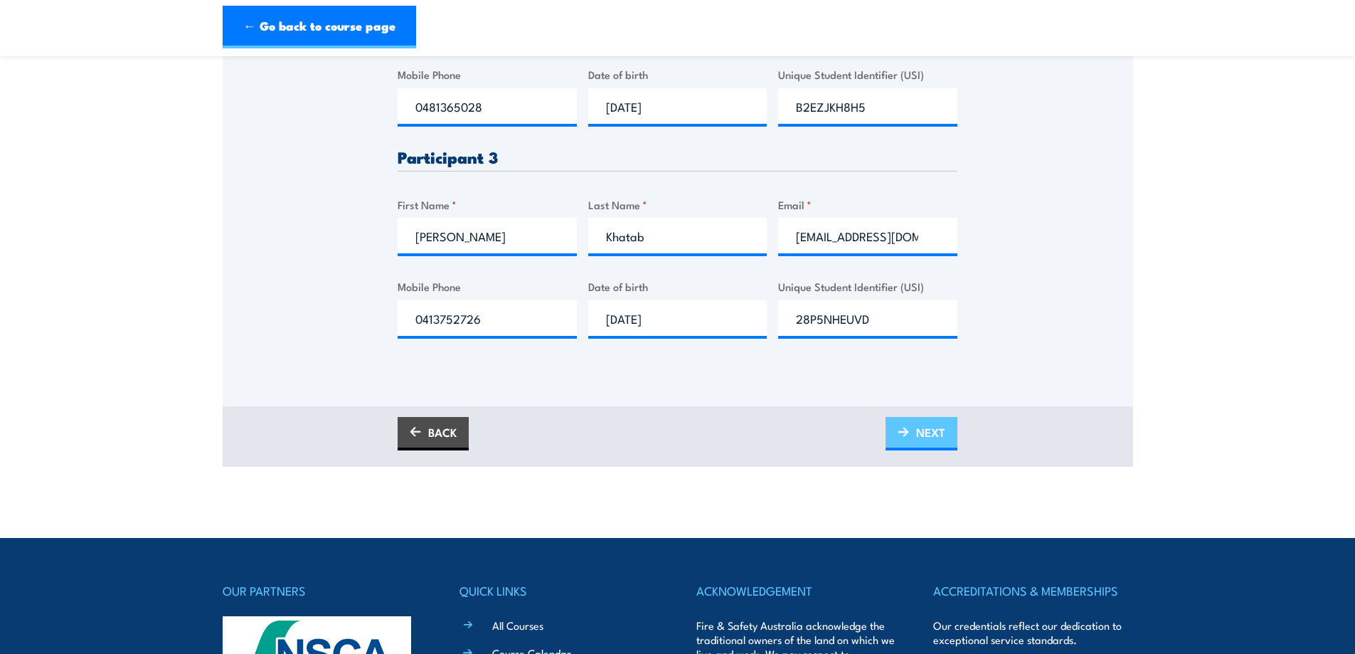
click at [914, 443] on link "NEXT" at bounding box center [922, 433] width 72 height 33
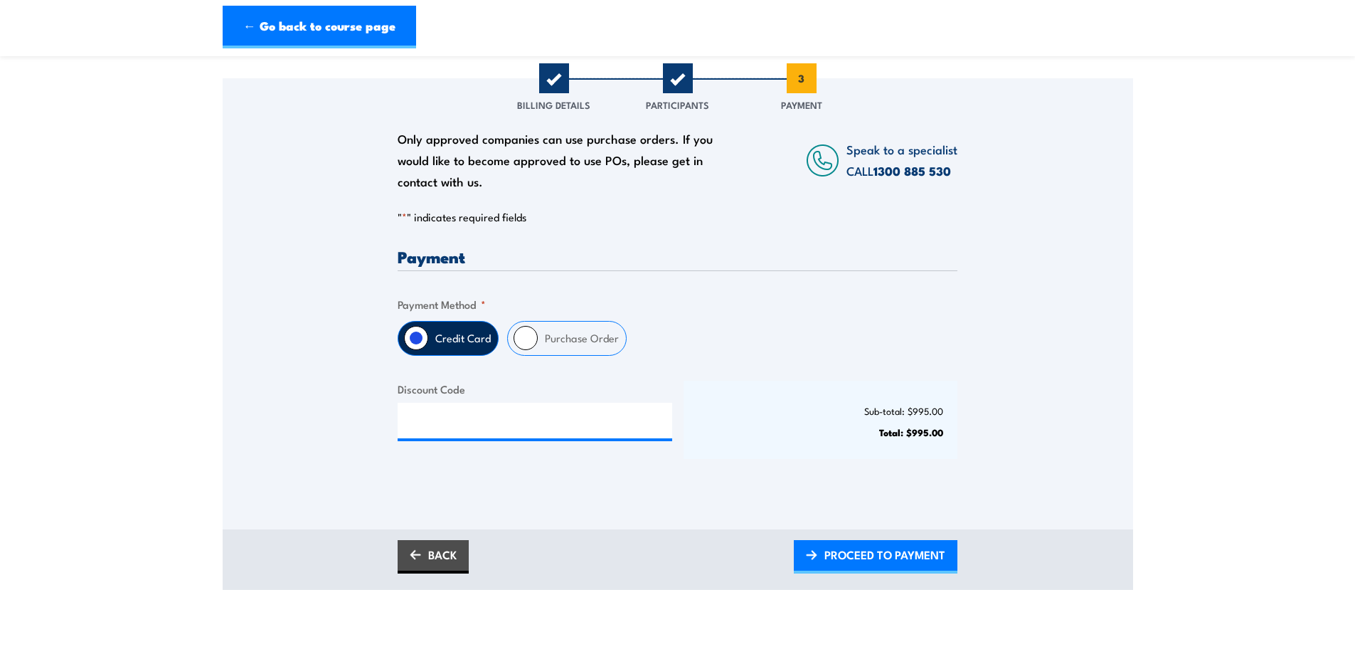
scroll to position [213, 0]
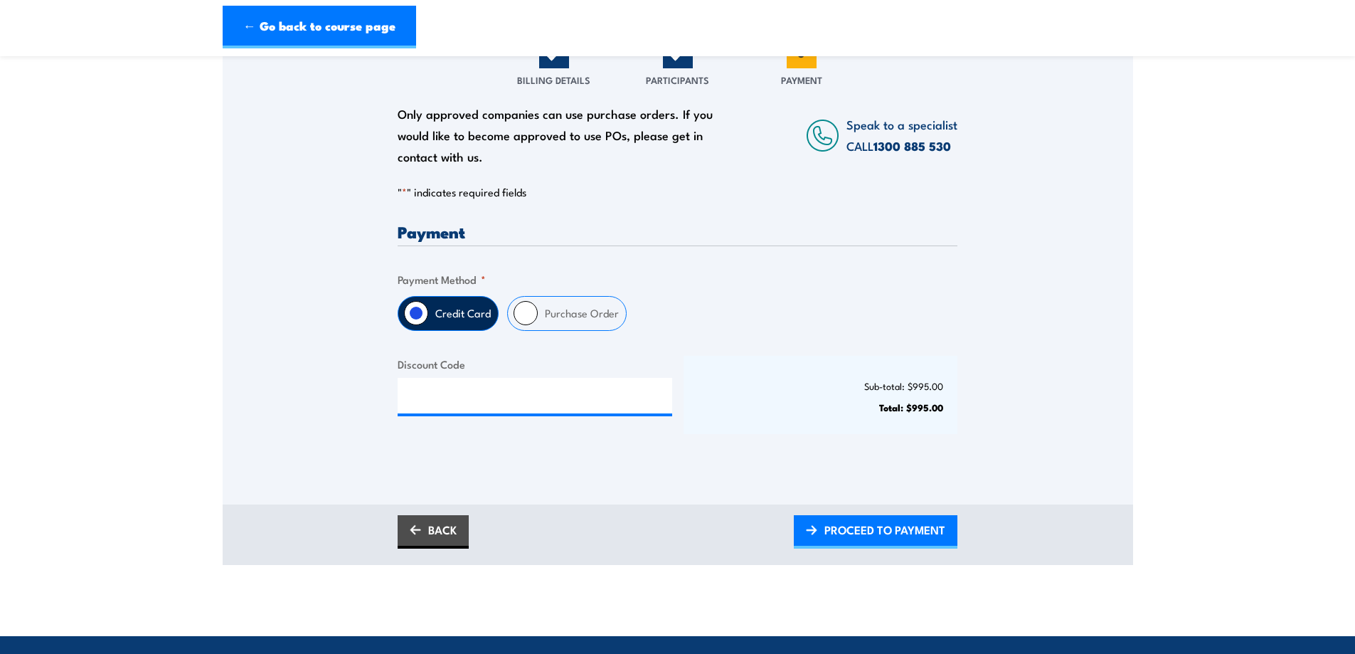
click at [521, 323] on input "Purchase Order" at bounding box center [526, 313] width 24 height 24
radio input "true"
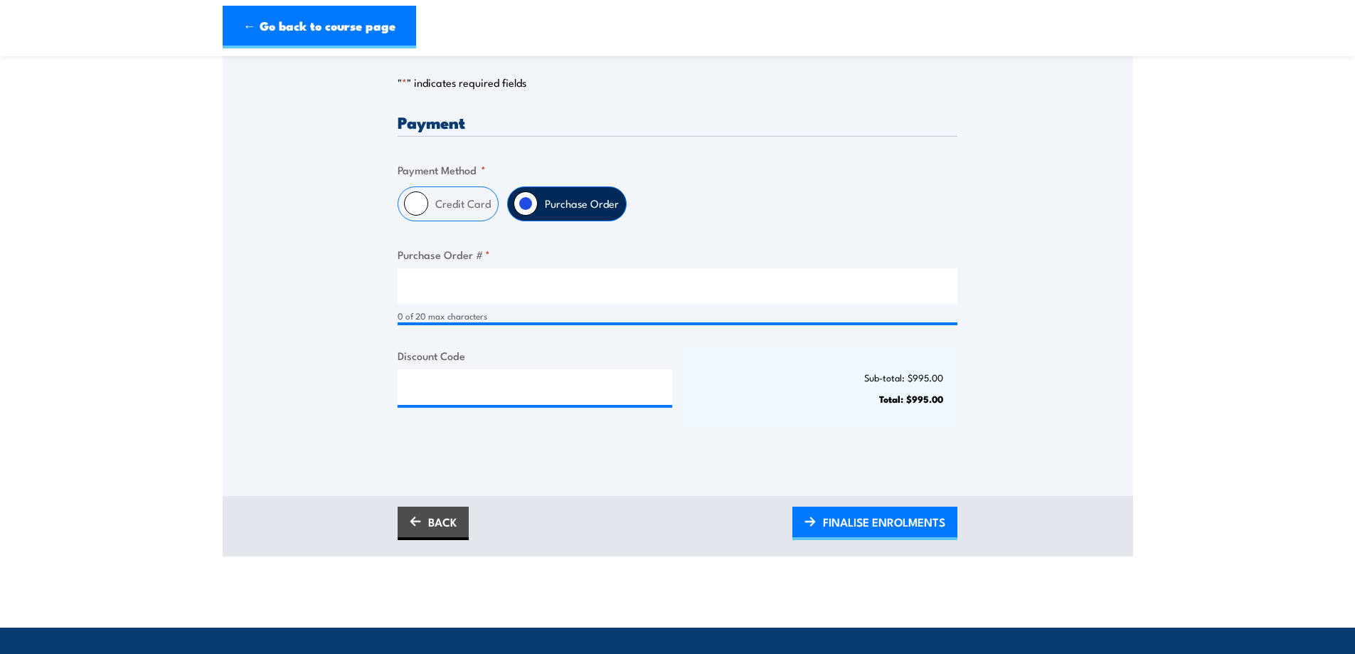
scroll to position [356, 0]
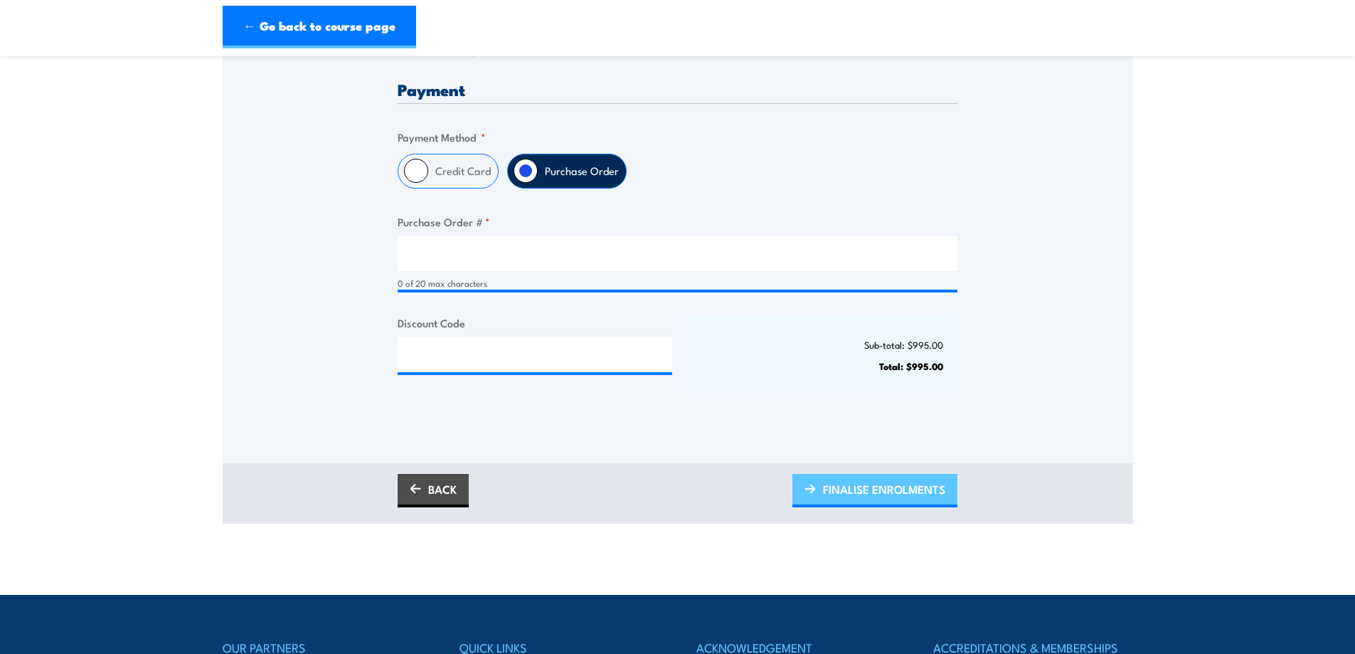
click at [874, 496] on span "FINALISE ENROLMENTS" at bounding box center [884, 489] width 122 height 38
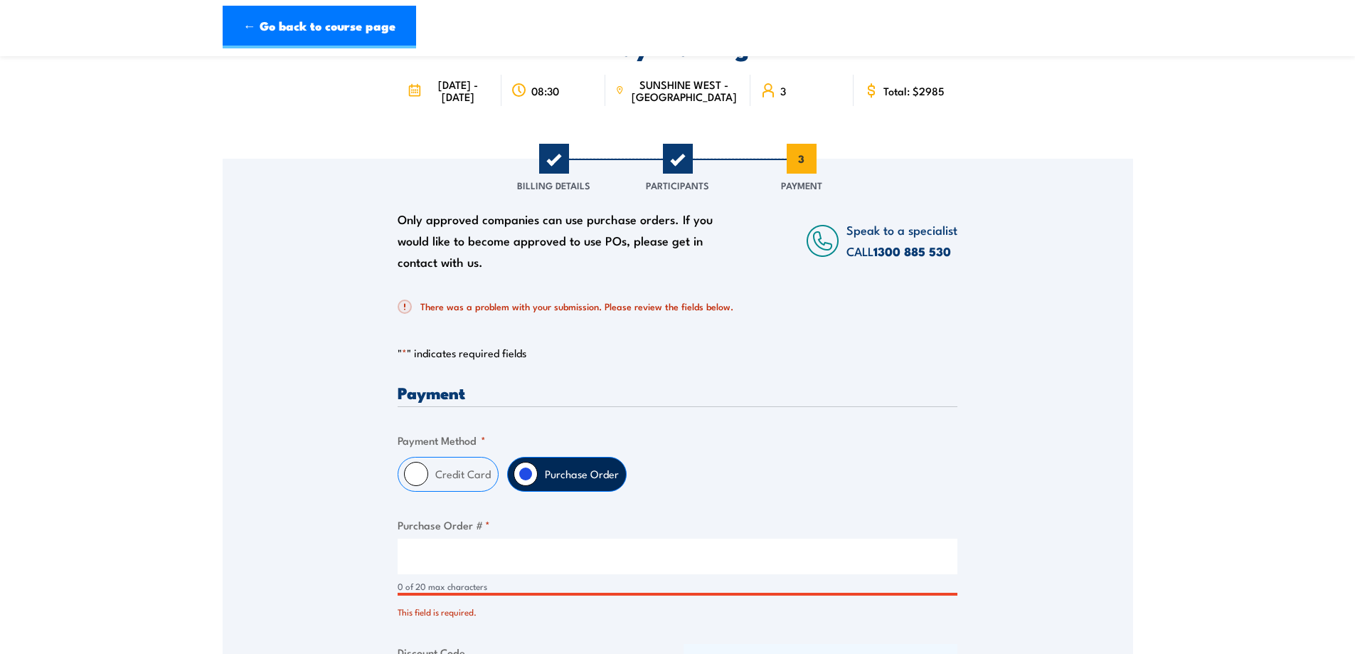
scroll to position [142, 0]
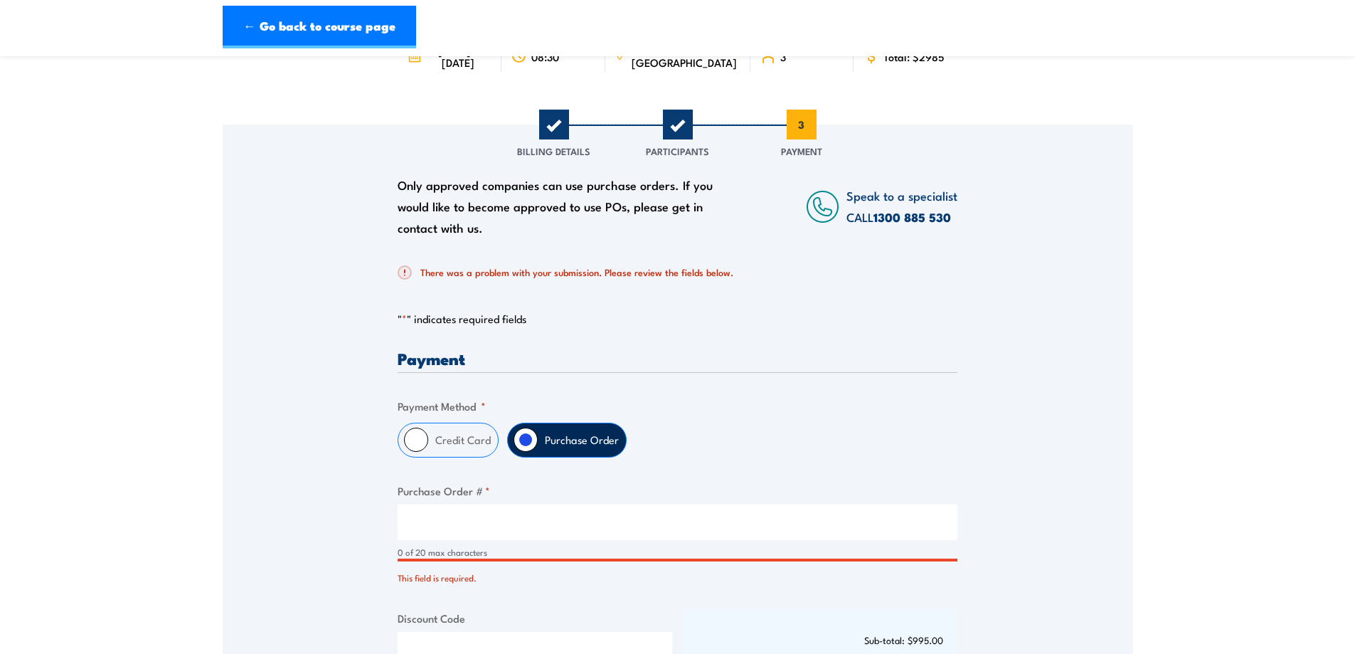
click at [481, 539] on input "Purchase Order # *" at bounding box center [678, 522] width 560 height 36
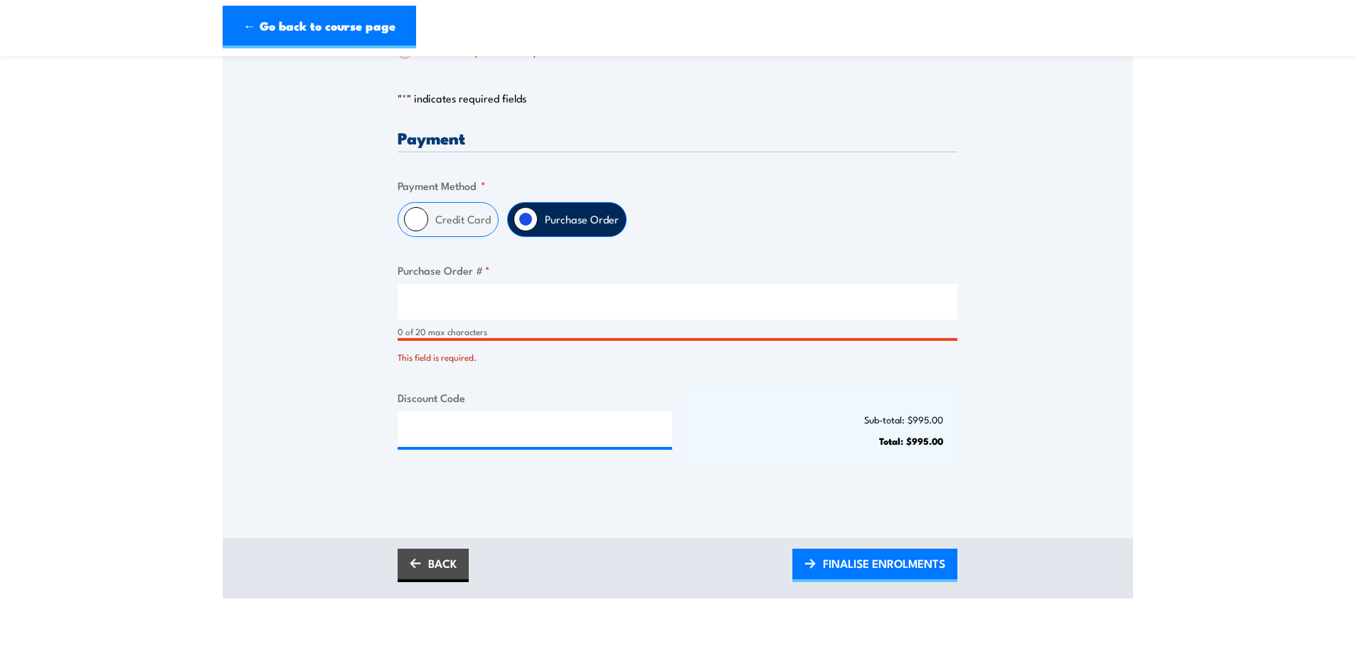
scroll to position [427, 0]
